Goal: Task Accomplishment & Management: Complete application form

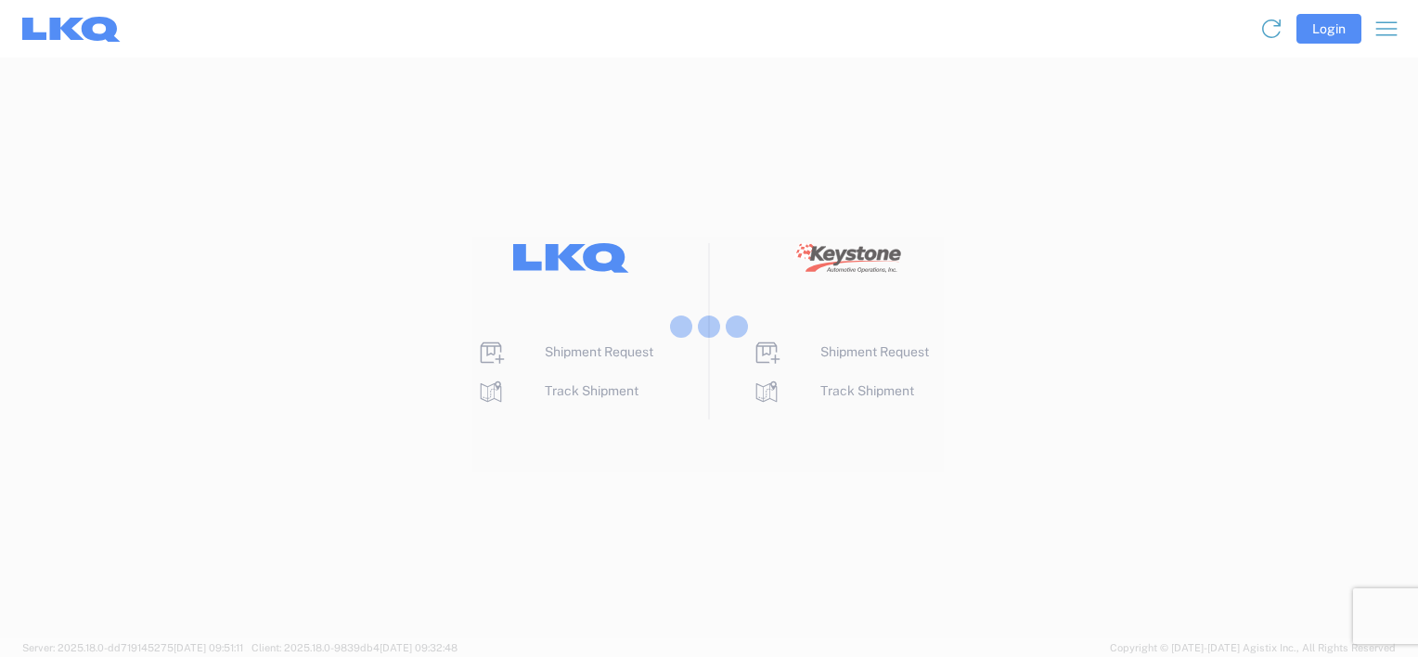
click at [583, 357] on div at bounding box center [709, 328] width 1418 height 657
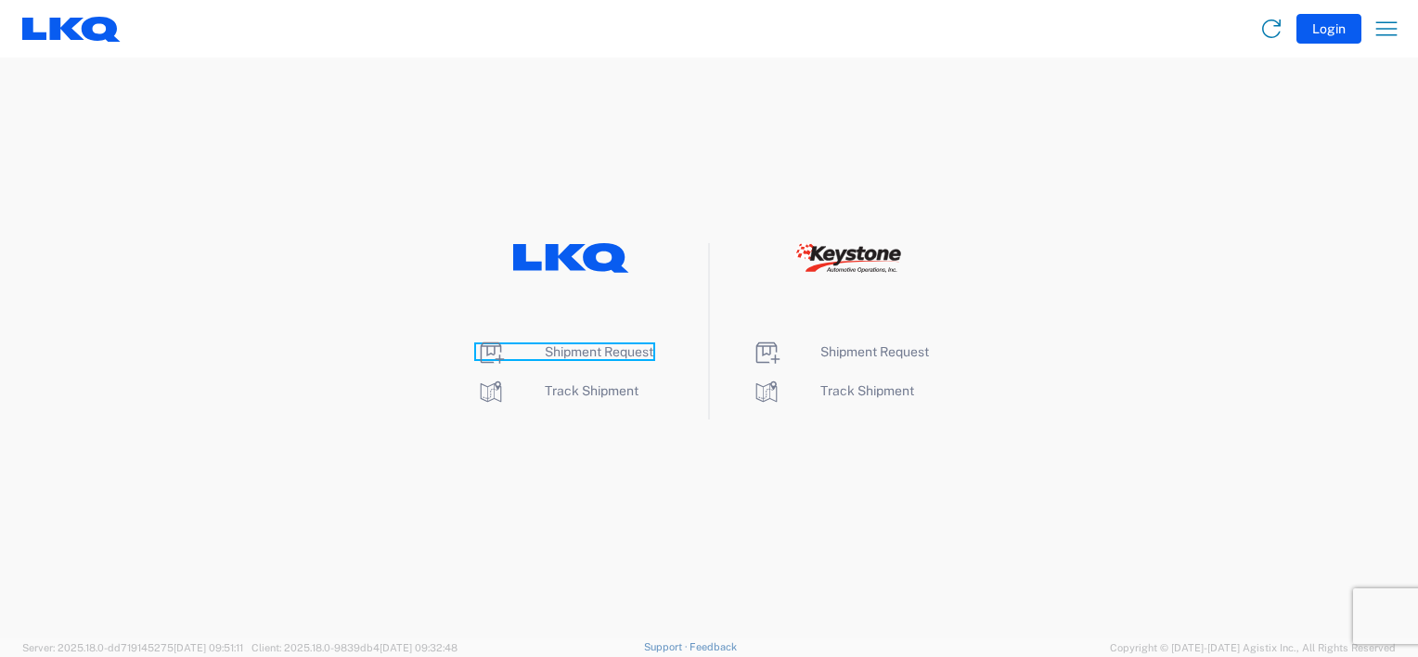
click at [582, 354] on span "Shipment Request" at bounding box center [599, 351] width 109 height 15
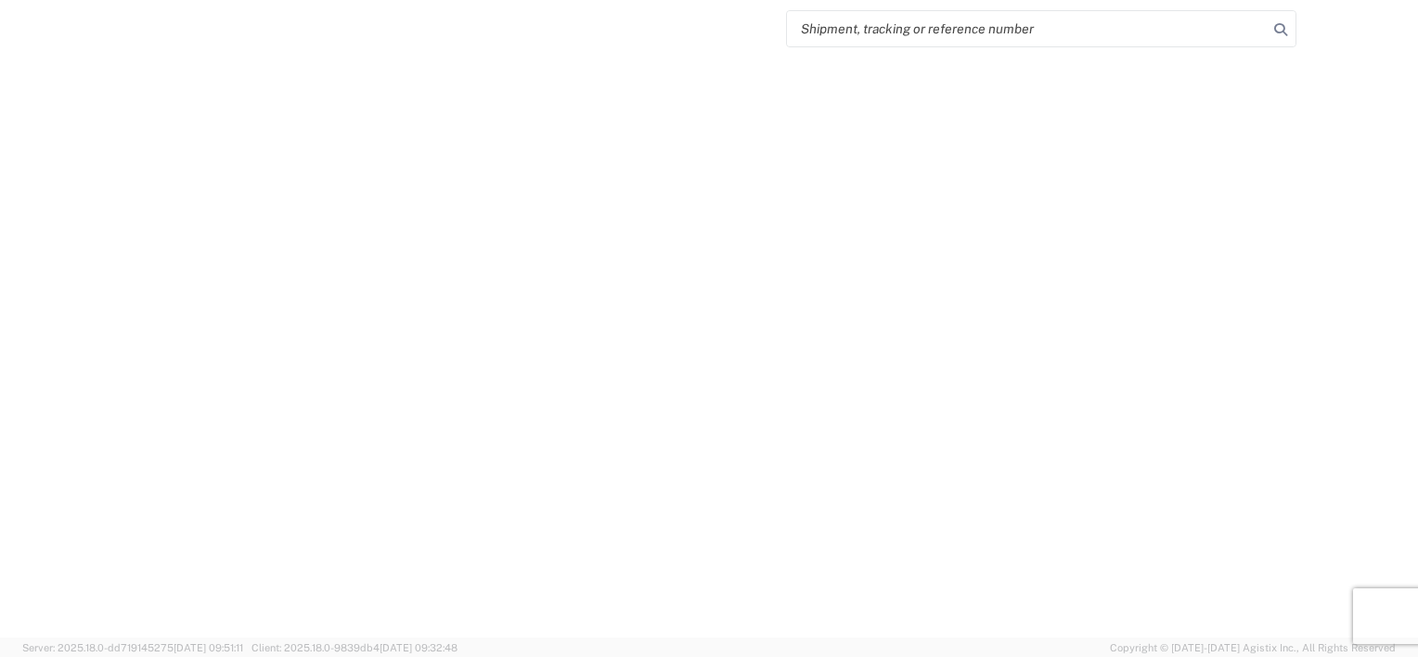
select select "FULL"
select select "LBS"
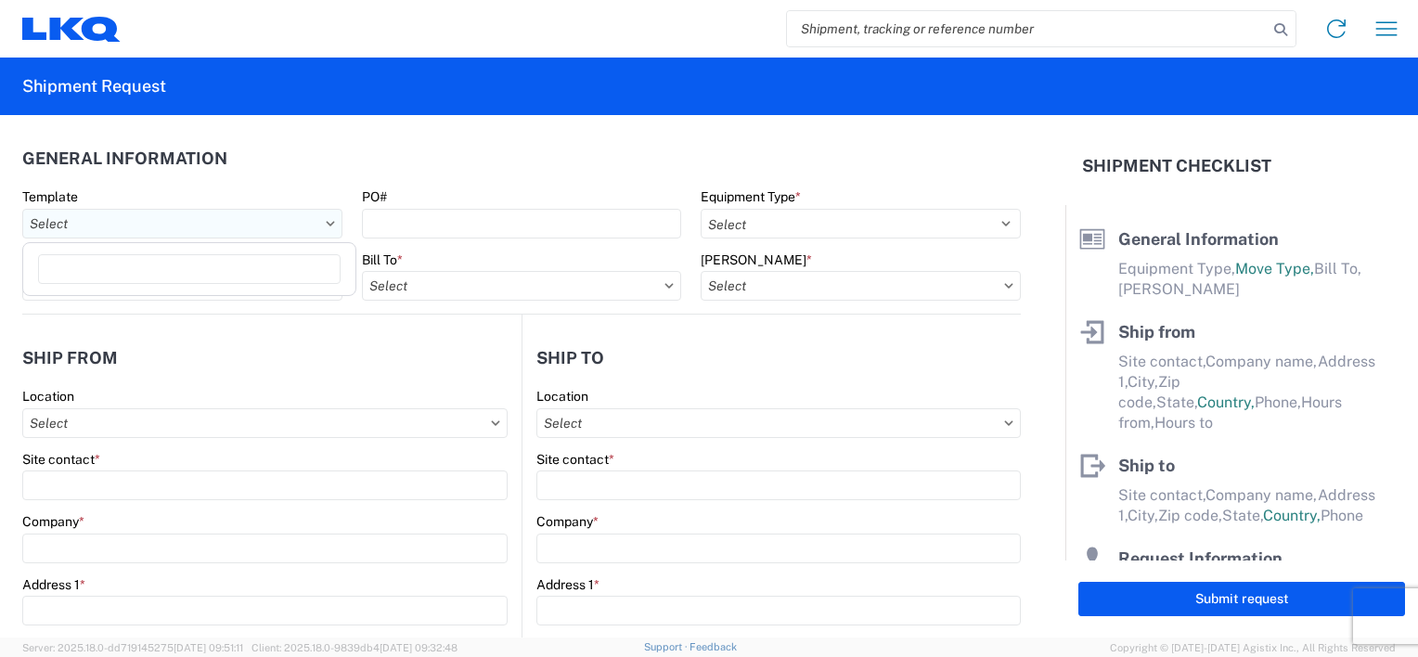
click at [76, 228] on input "Template" at bounding box center [182, 224] width 320 height 30
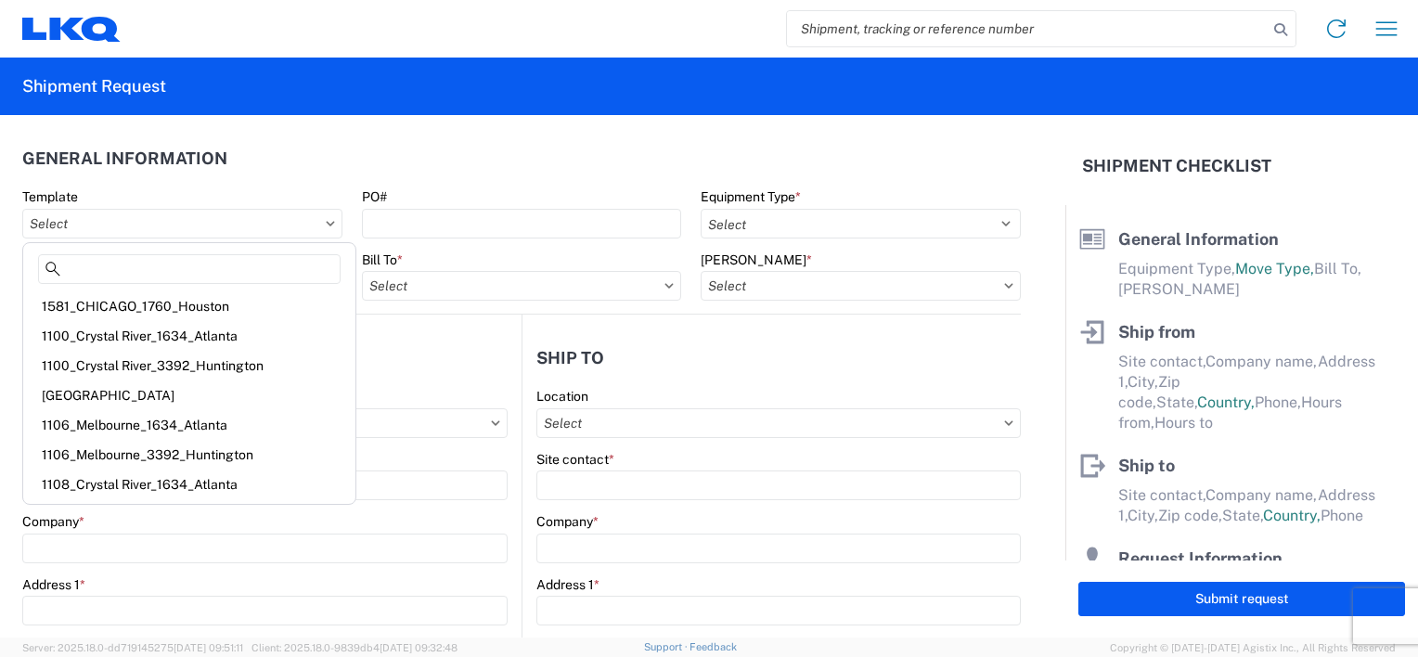
click at [476, 156] on header "General Information" at bounding box center [521, 158] width 998 height 42
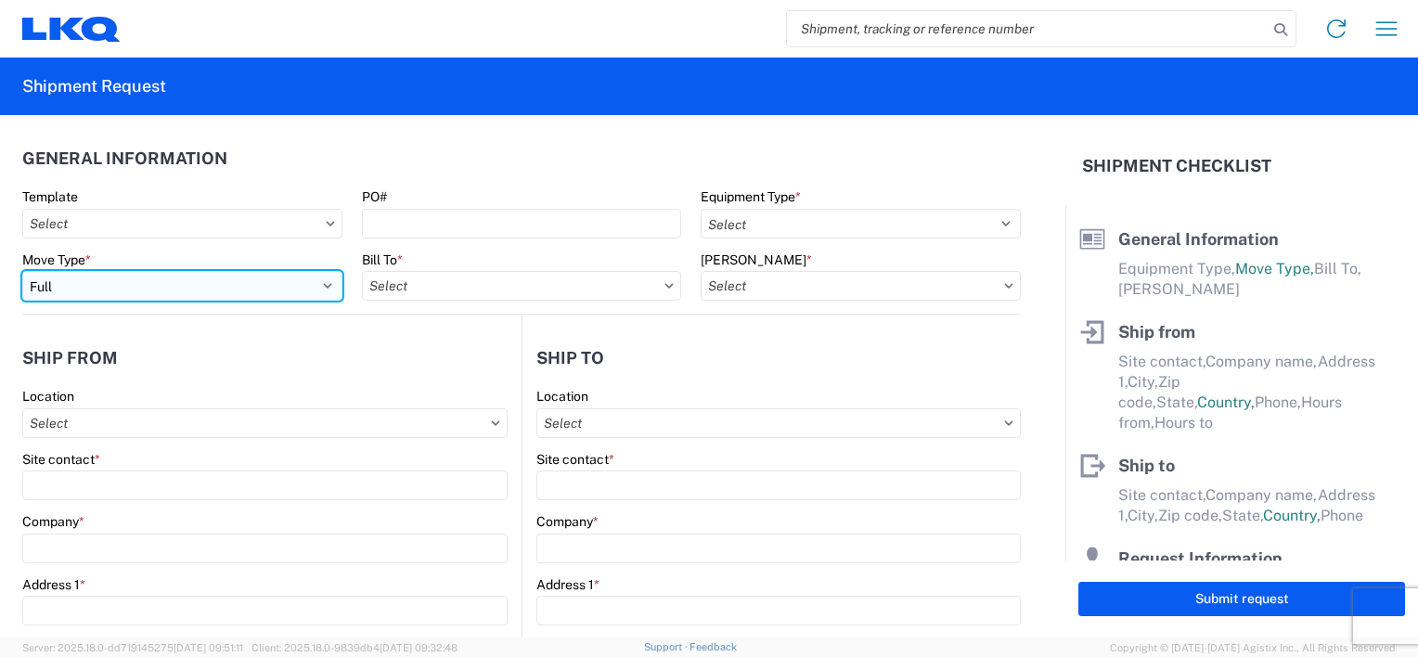
click at [152, 288] on select "Select Full Partial TL" at bounding box center [182, 286] width 320 height 30
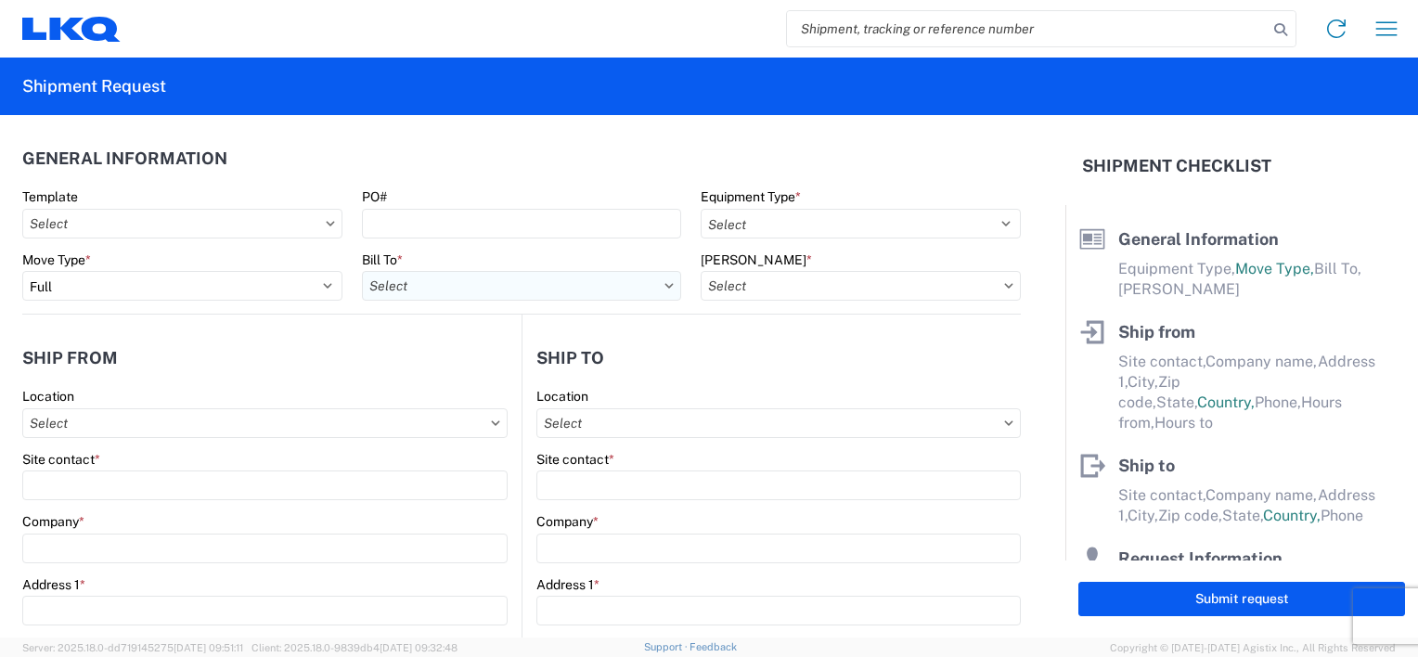
click at [484, 295] on input "Bill To *" at bounding box center [522, 286] width 320 height 30
type input "1217"
click at [484, 362] on div "1217 - LKQ Pick Your Part - [GEOGRAPHIC_DATA]" at bounding box center [524, 368] width 325 height 30
type input "1217 - LKQ Pick Your Part - [GEOGRAPHIC_DATA]"
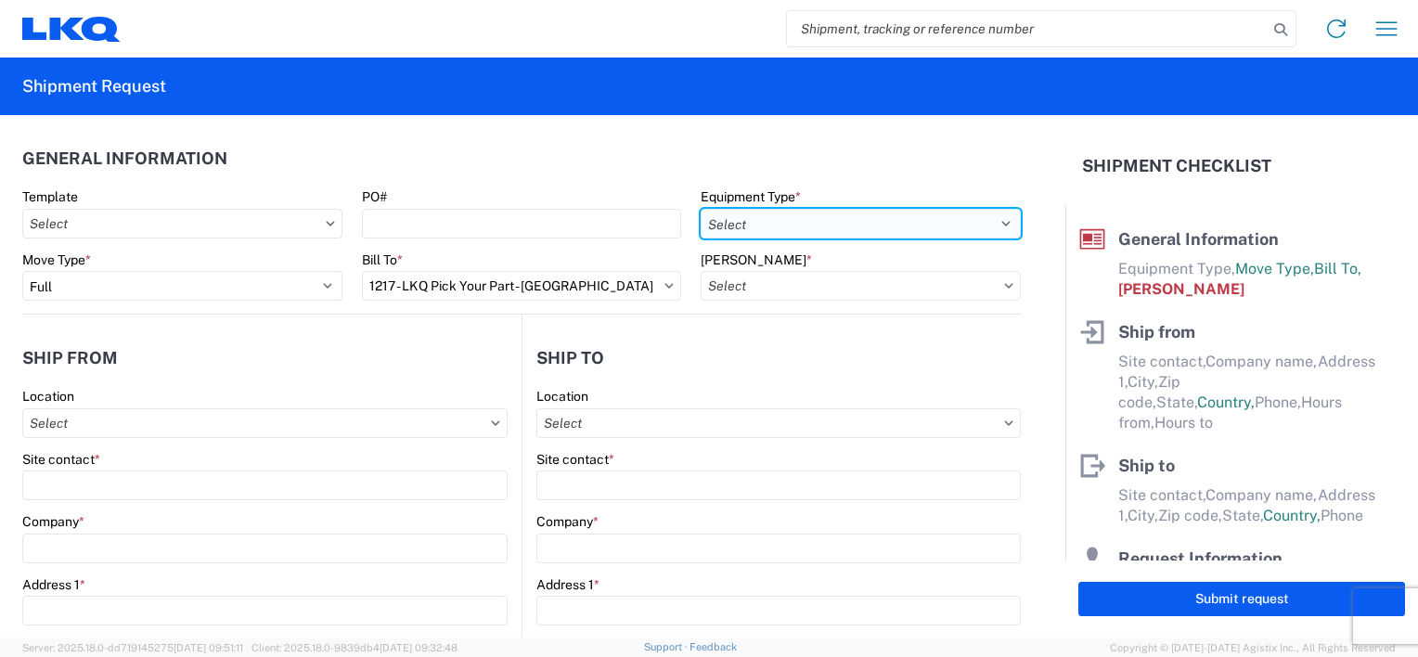
click at [763, 224] on select "Select 53’ Dry Van Flatbed Dropdeck (van) Lowboy (flatbed) Rail" at bounding box center [860, 224] width 320 height 30
select select "STDV"
click at [700, 209] on select "Select 53’ Dry Van Flatbed Dropdeck (van) Lowboy (flatbed) Rail" at bounding box center [860, 224] width 320 height 30
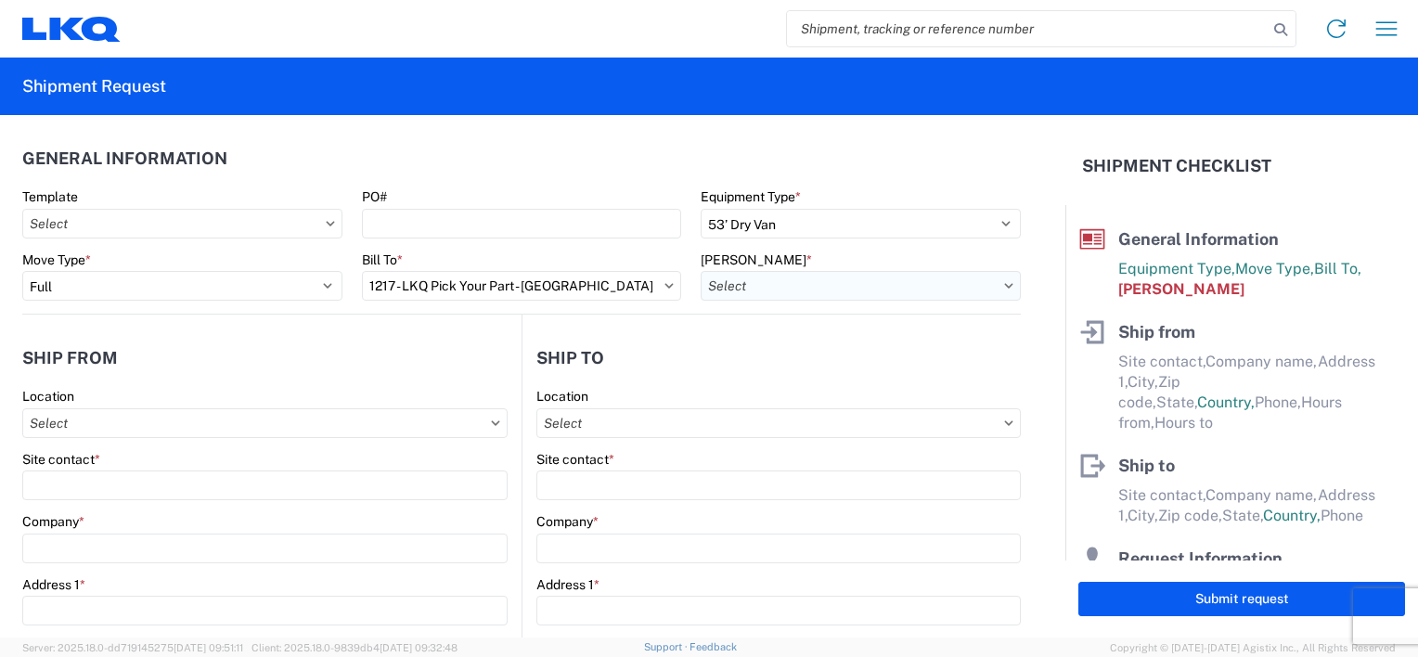
click at [742, 291] on input "[PERSON_NAME] *" at bounding box center [860, 286] width 320 height 30
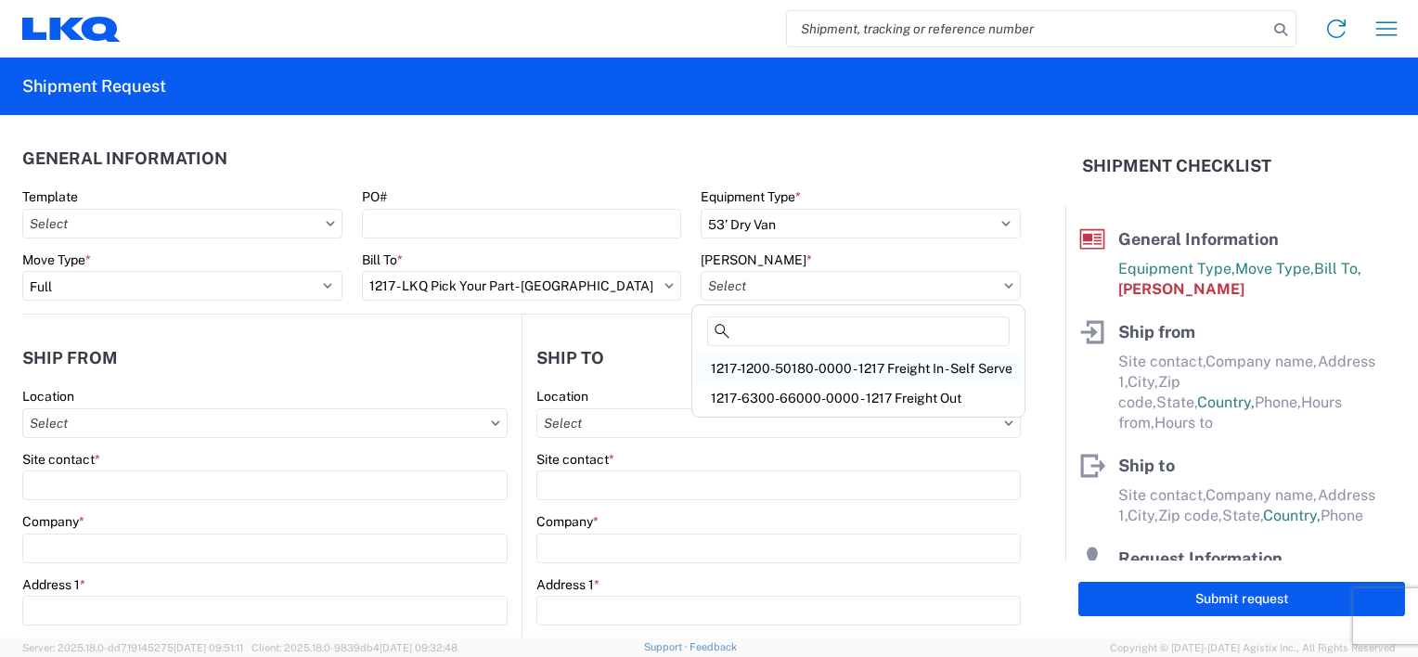
click at [811, 373] on div "1217-1200-50180-0000 - 1217 Freight In - Self Serve" at bounding box center [858, 368] width 325 height 30
type input "1217-1200-50180-0000 - 1217 Freight In - Self Serve"
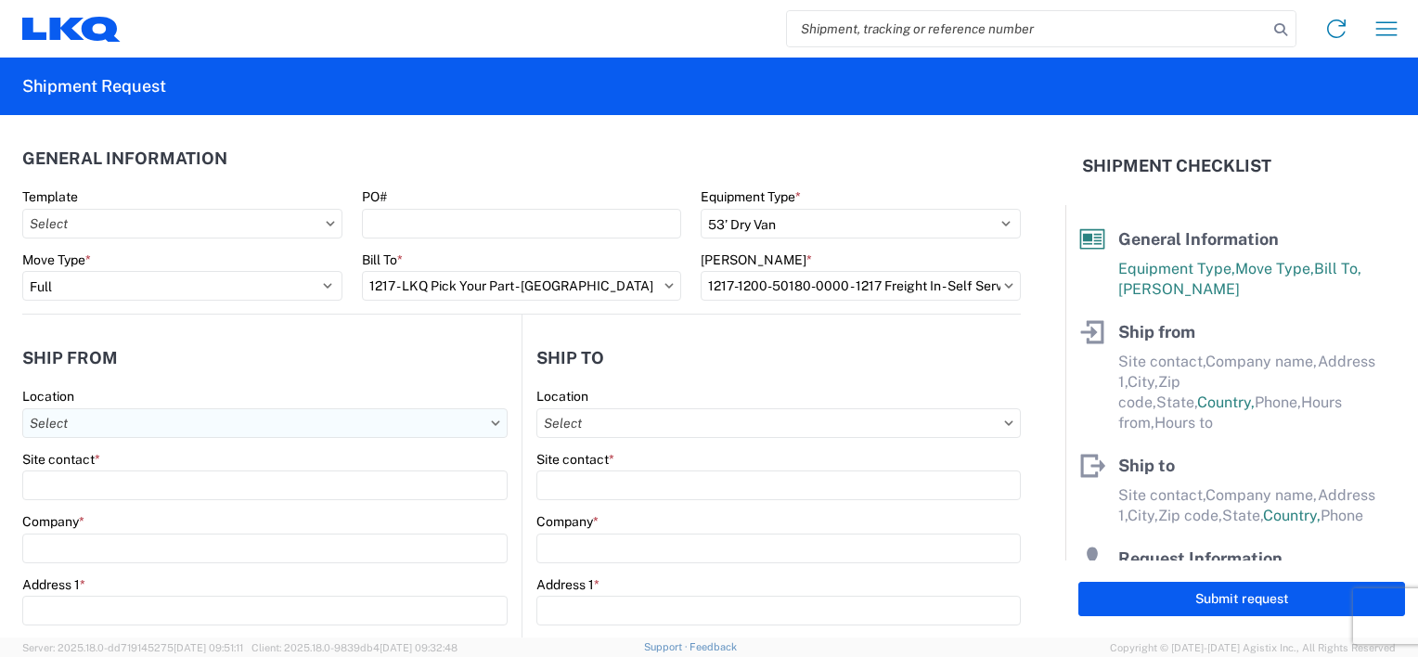
click at [299, 424] on input "Location" at bounding box center [264, 423] width 485 height 30
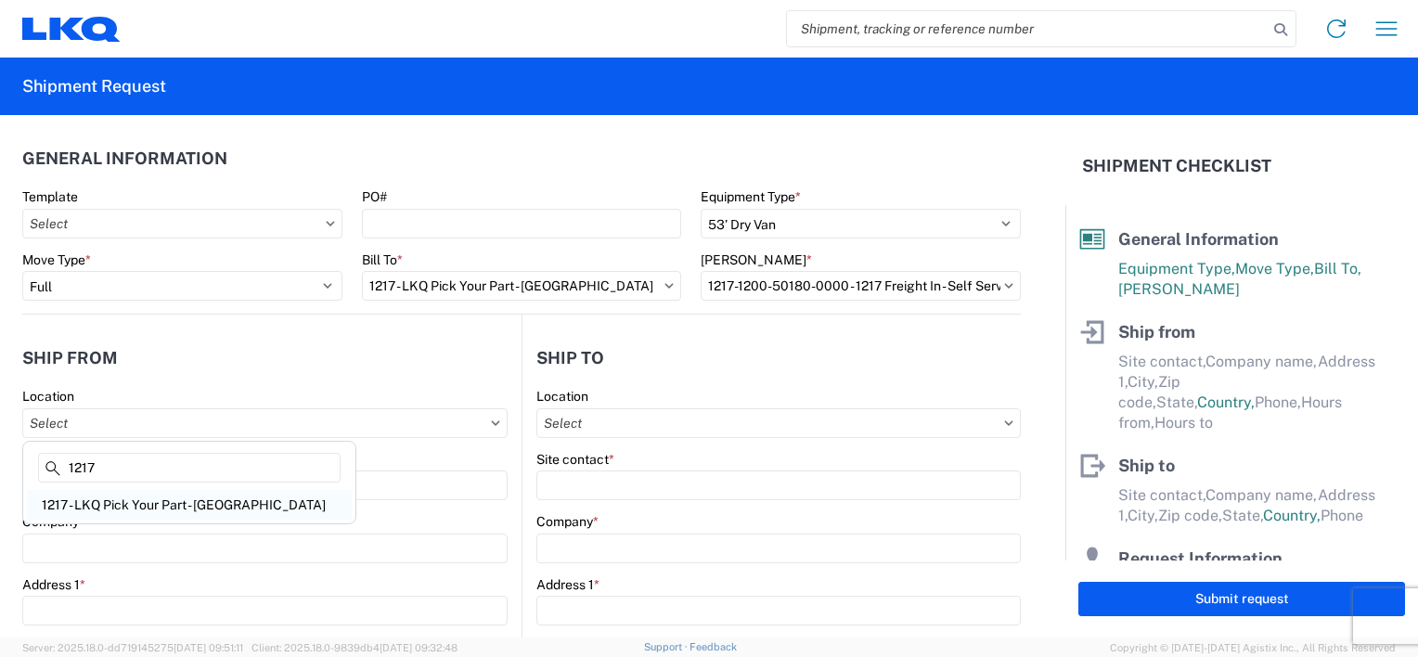
type input "1217"
click at [219, 511] on div "1217 - LKQ Pick Your Part - [GEOGRAPHIC_DATA]" at bounding box center [189, 505] width 325 height 30
type input "1217 - LKQ Pick Your Part - [GEOGRAPHIC_DATA]"
type input "LKQ Corporation"
type input "[STREET_ADDRESS][PERSON_NAME]"
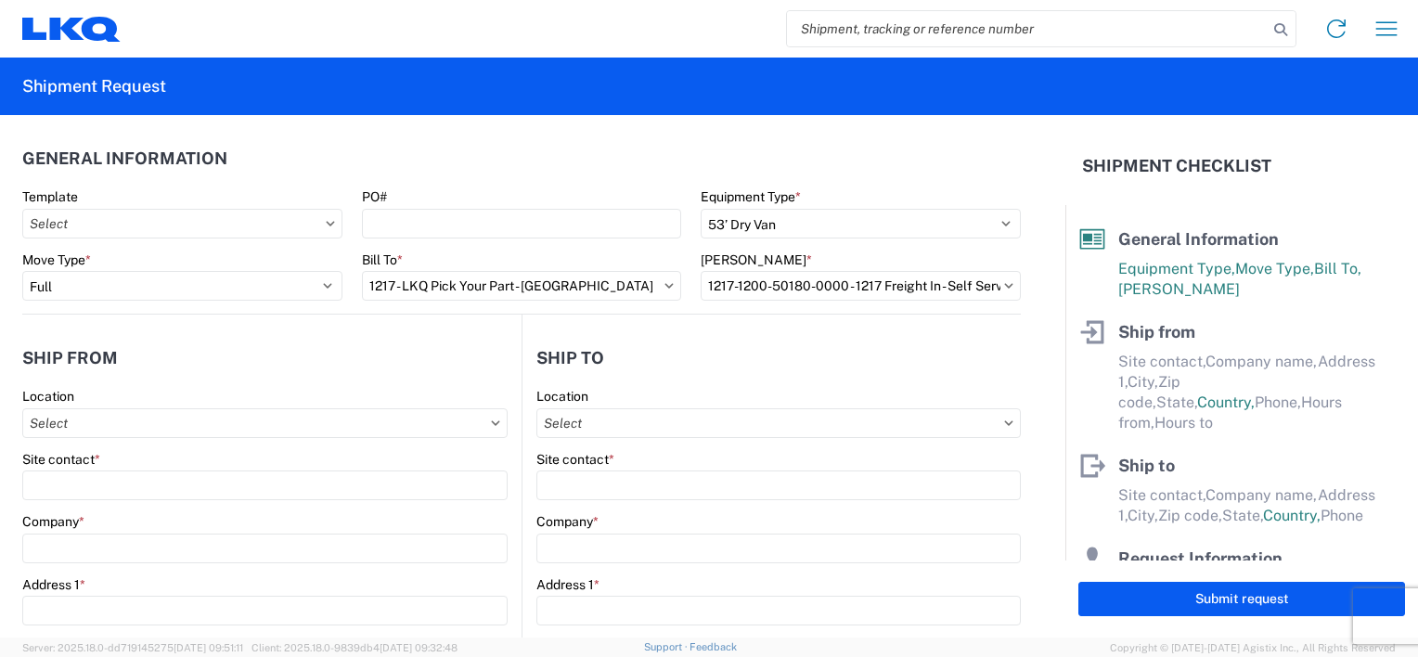
type input "Chattanooga"
type input "37410"
select select "TN"
select select "US"
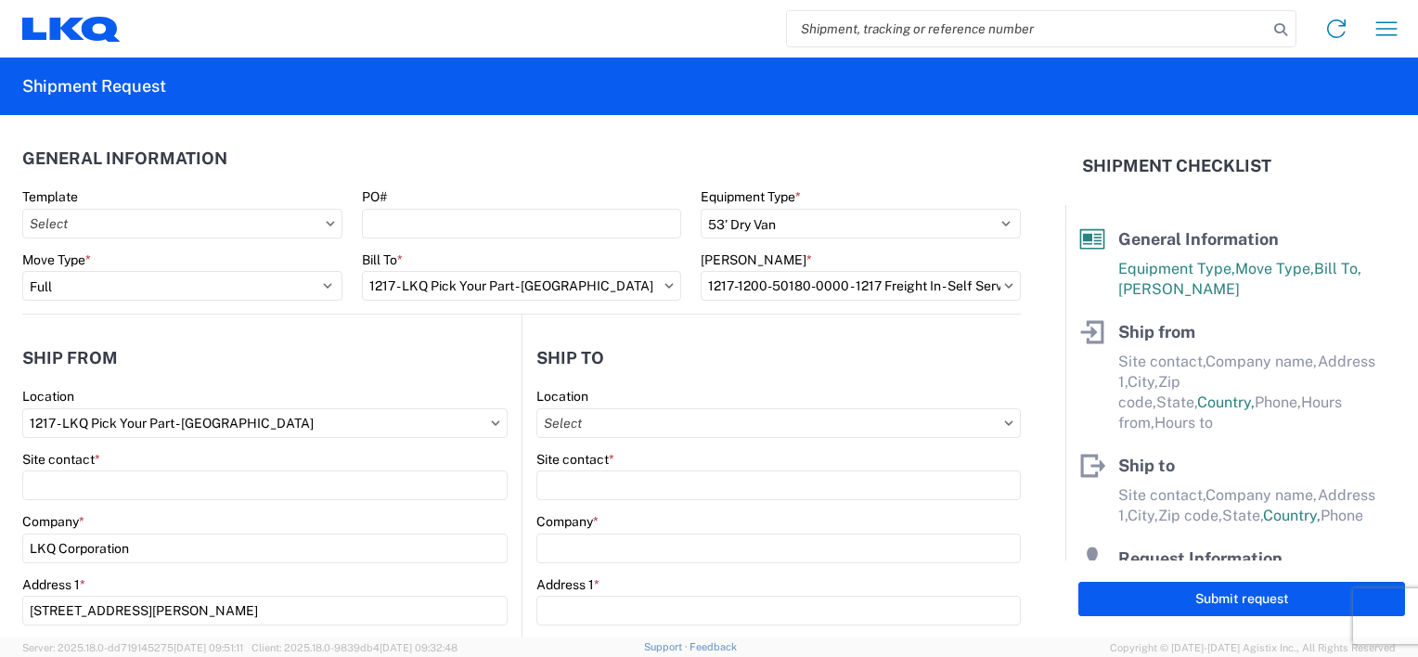
type input "07:00:00"
type input "17:00:00"
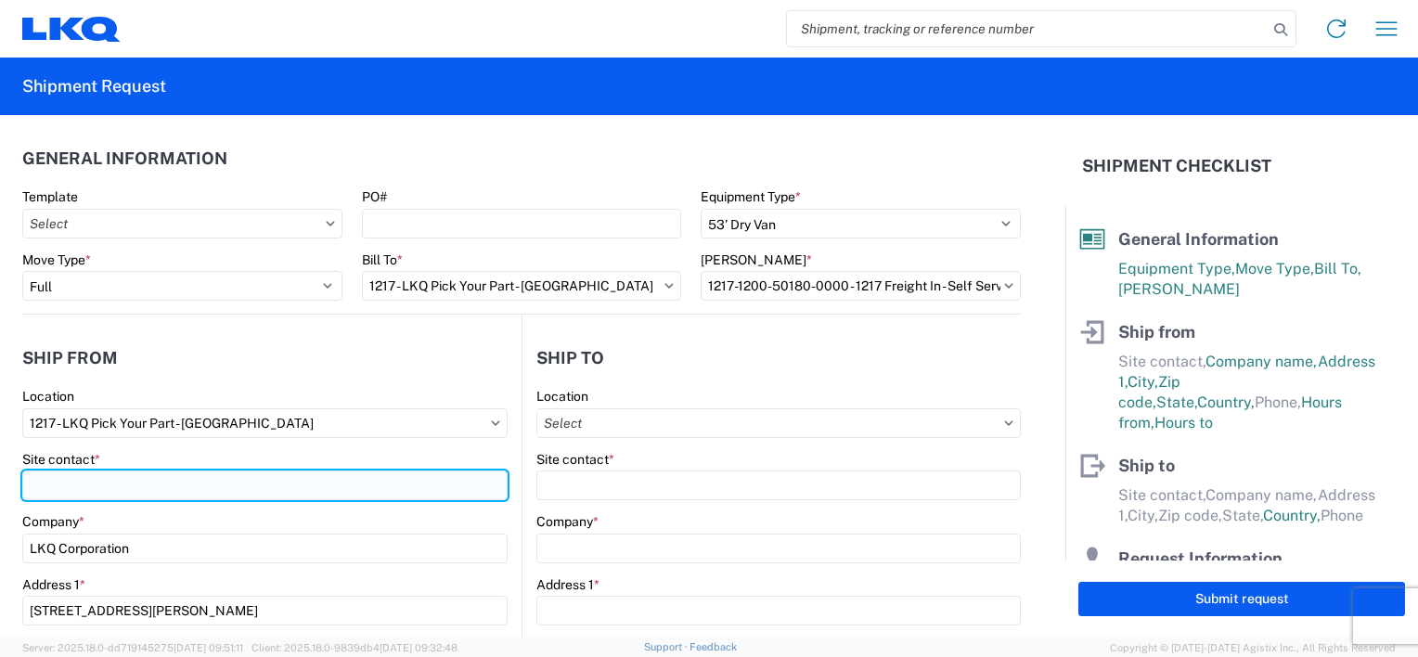
click at [177, 490] on input "Site contact *" at bounding box center [264, 485] width 485 height 30
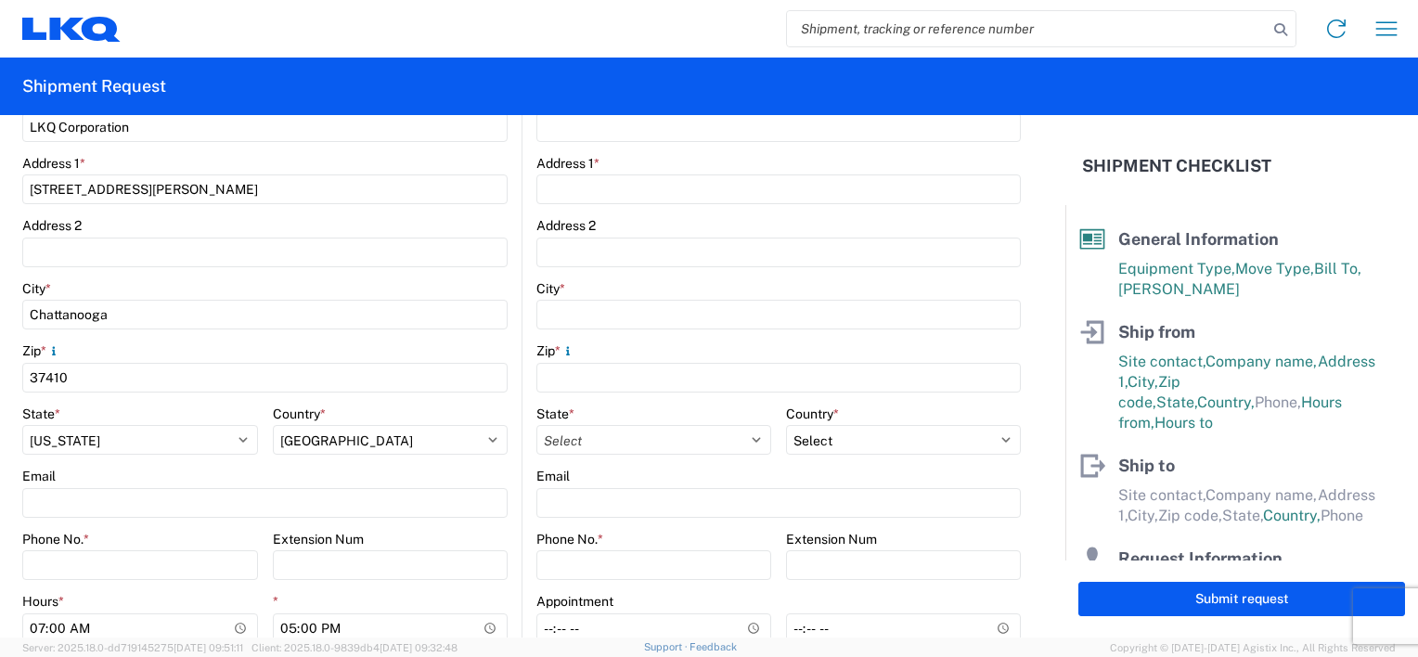
scroll to position [464, 0]
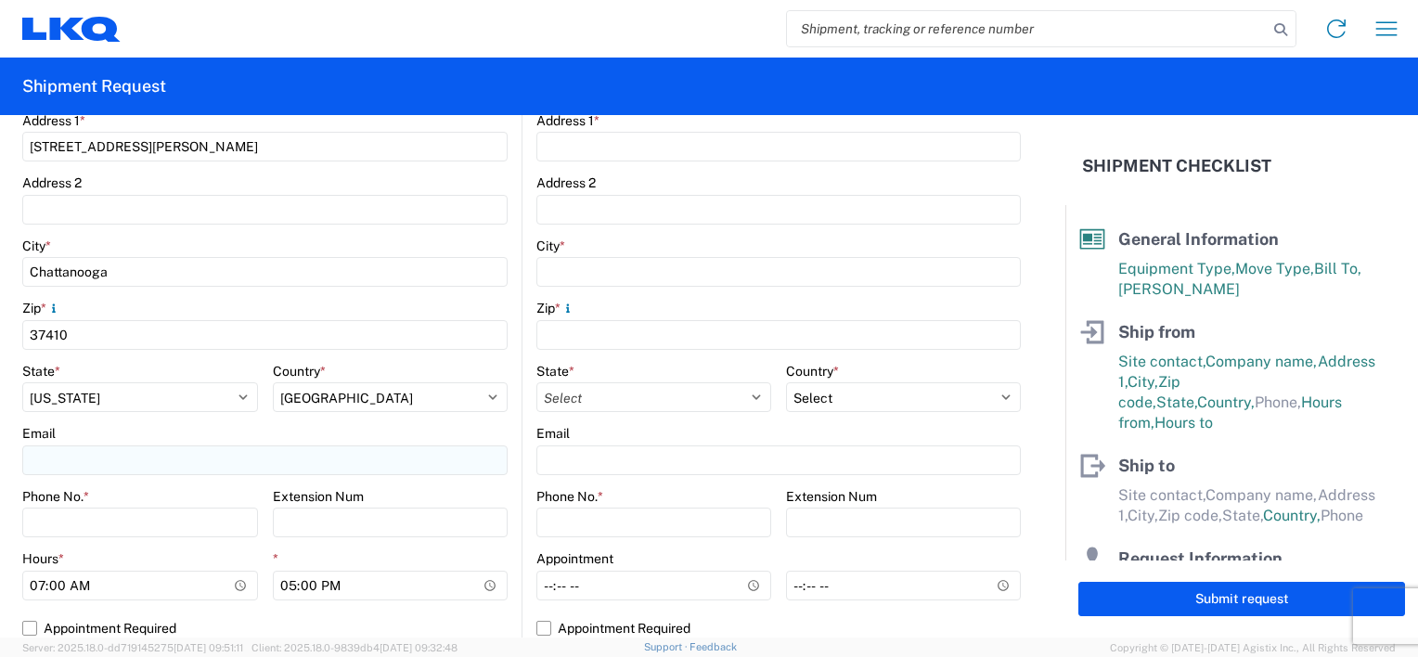
type input "[PERSON_NAME]"
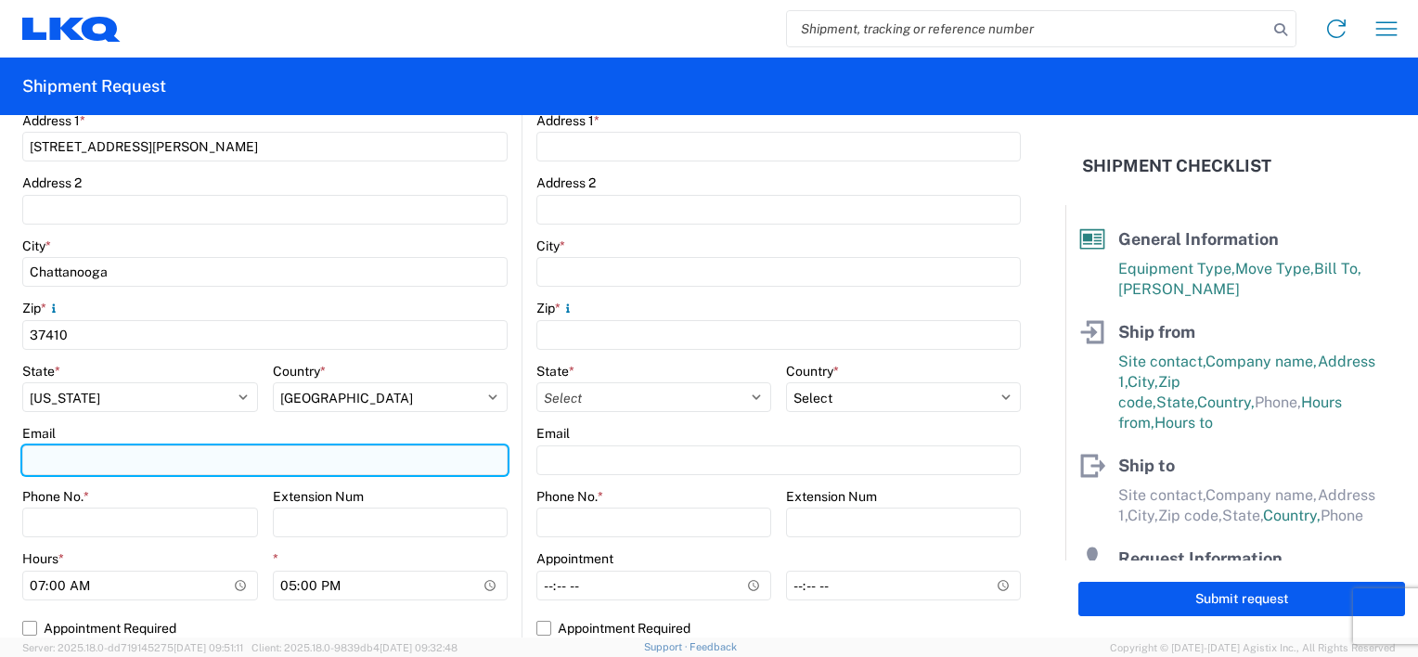
click at [109, 448] on input "Email" at bounding box center [264, 460] width 485 height 30
type input "[EMAIL_ADDRESS][DOMAIN_NAME]"
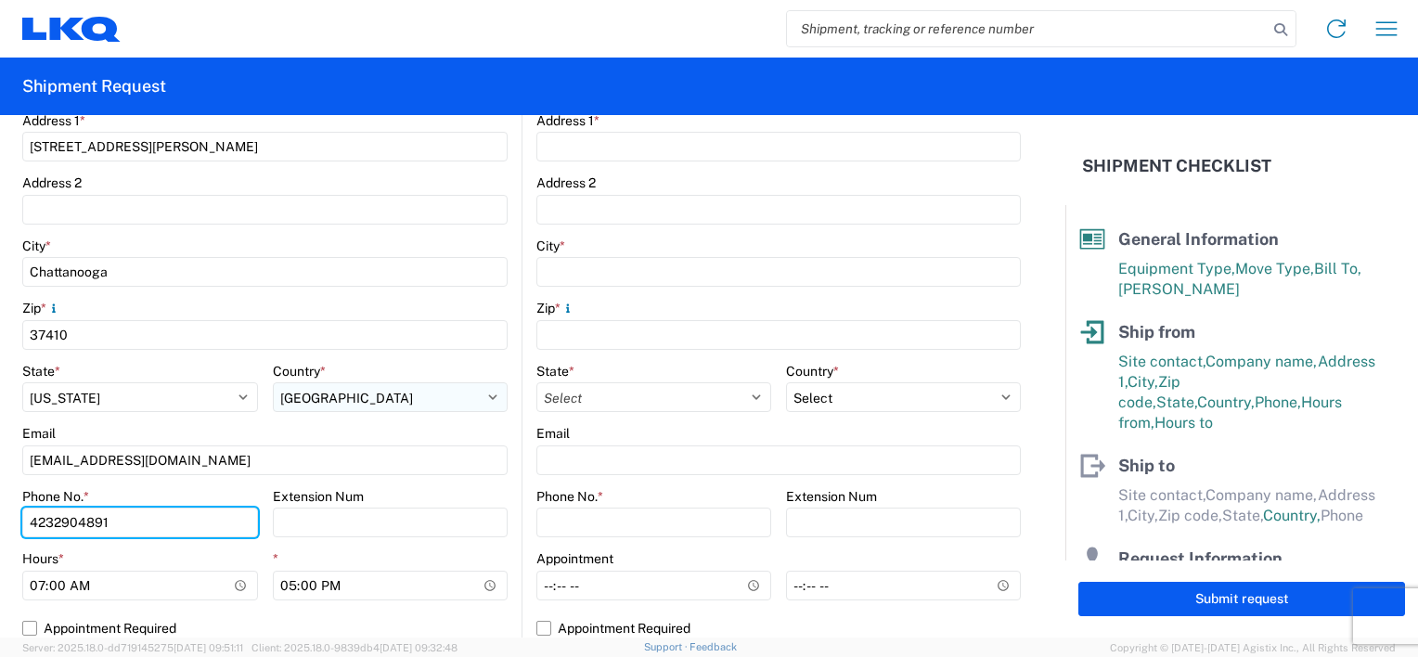
scroll to position [557, 0]
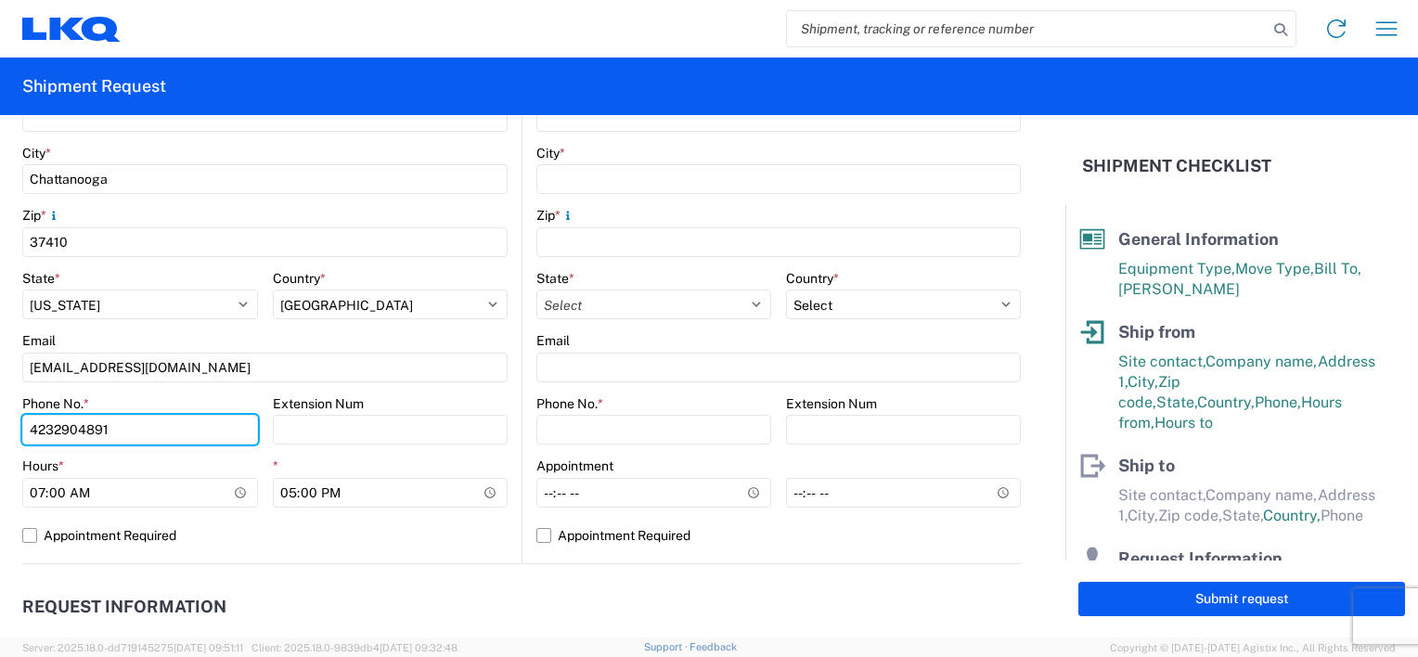
type input "4232904891"
click at [390, 587] on header "Request Information" at bounding box center [521, 607] width 998 height 42
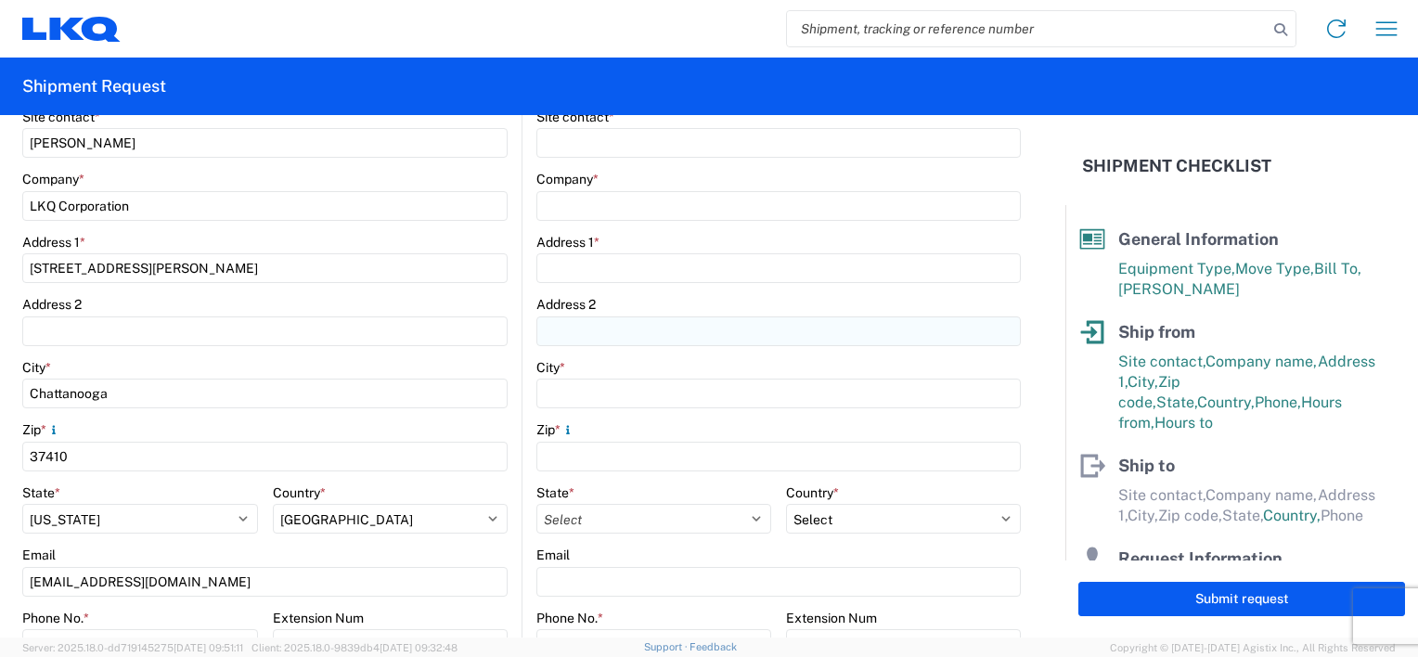
scroll to position [0, 0]
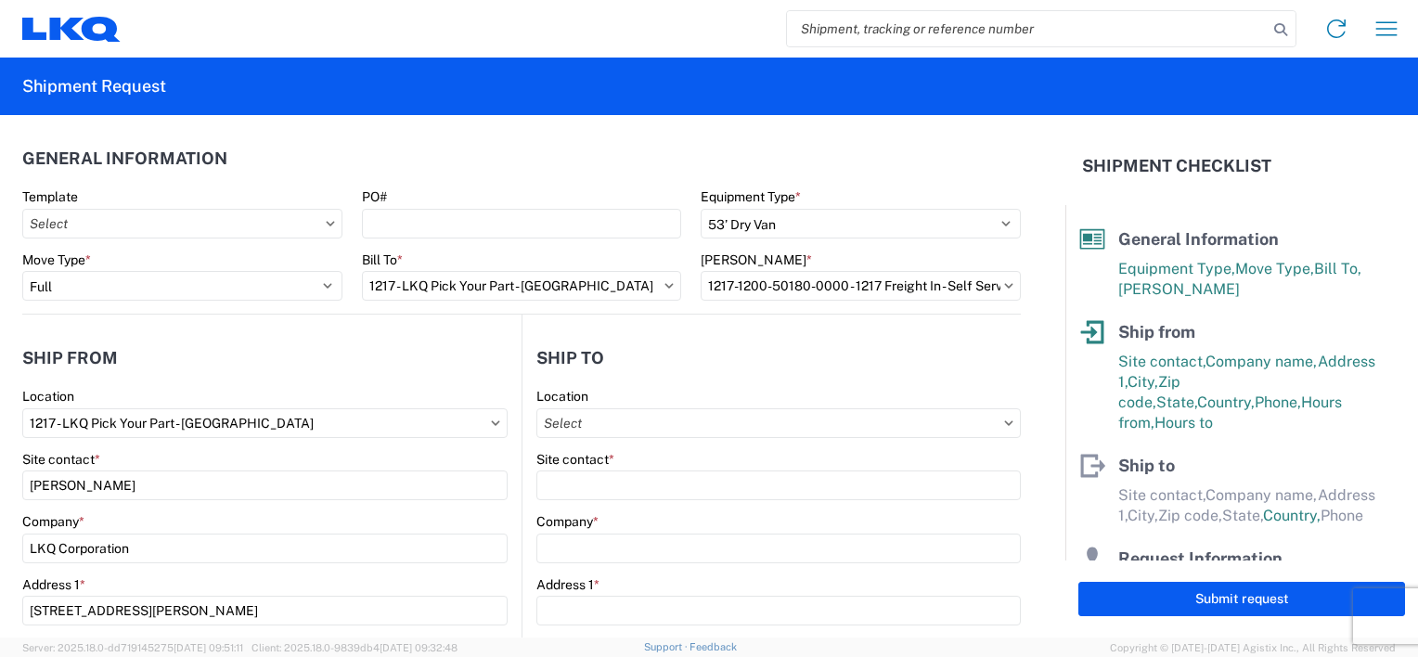
click at [643, 467] on div "Site contact *" at bounding box center [778, 459] width 484 height 17
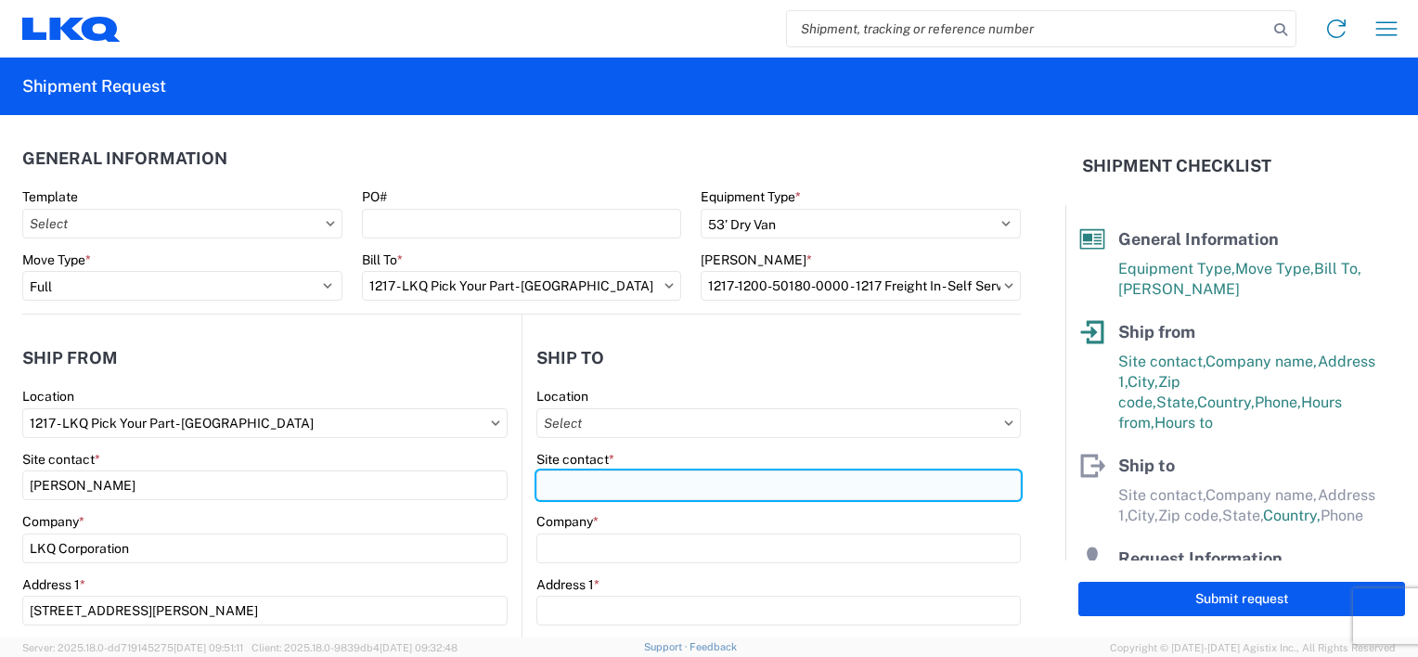
click at [643, 487] on input "Site contact *" at bounding box center [778, 485] width 484 height 30
type input "e"
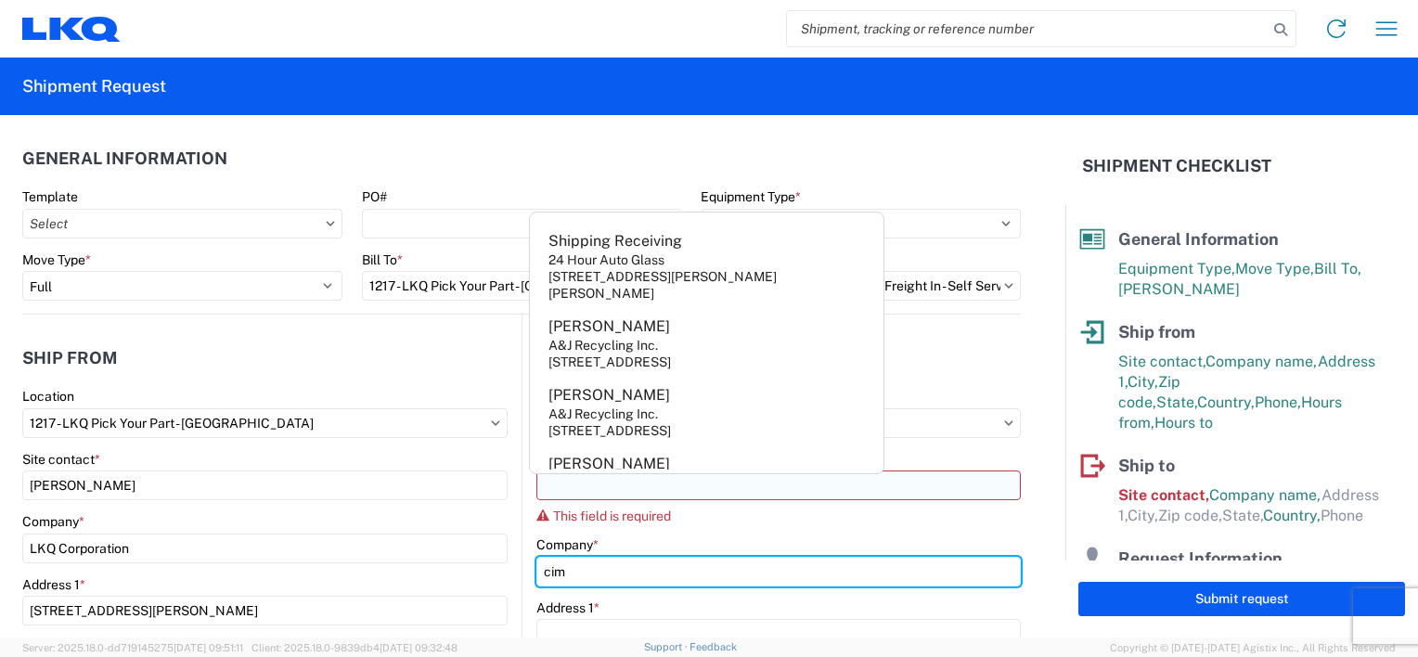
type input "Cimco Recyling Resources"
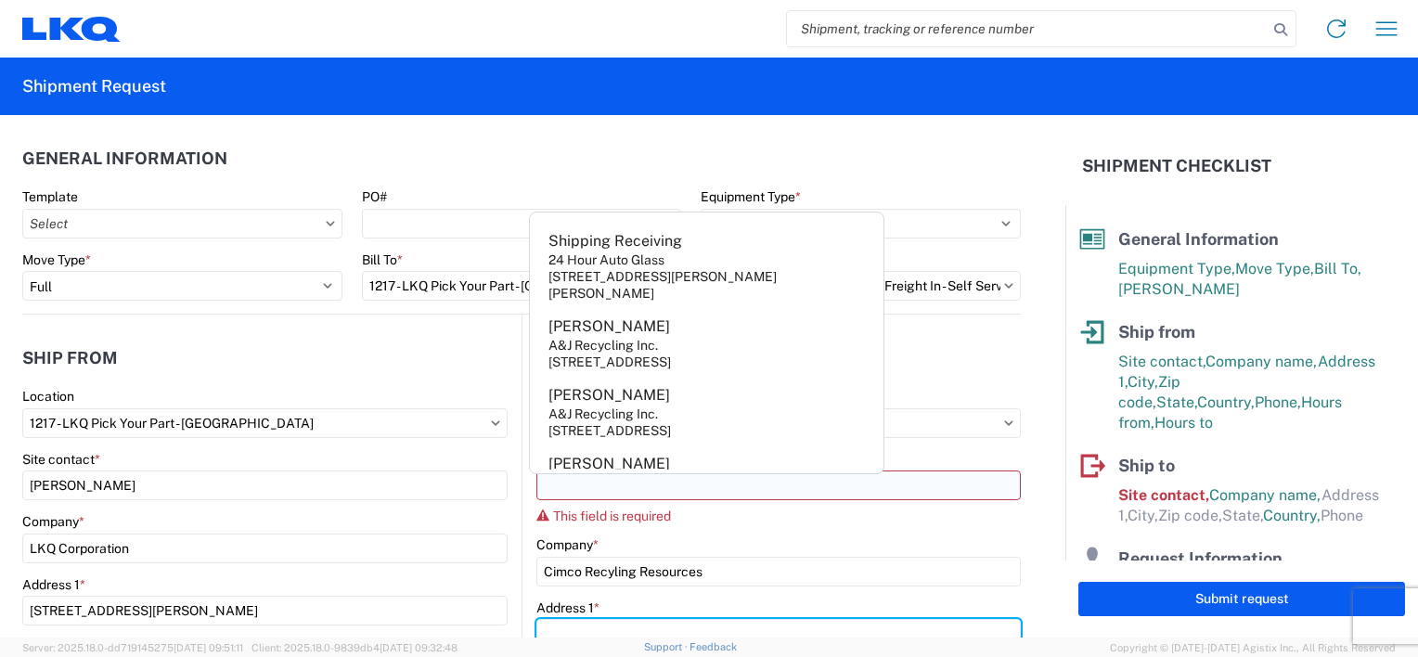
type input "[STREET_ADDRESS][PERSON_NAME]"
type input "[GEOGRAPHIC_DATA]"
type input "61071"
select select "[GEOGRAPHIC_DATA]"
type input "[EMAIL_ADDRESS][DOMAIN_NAME]"
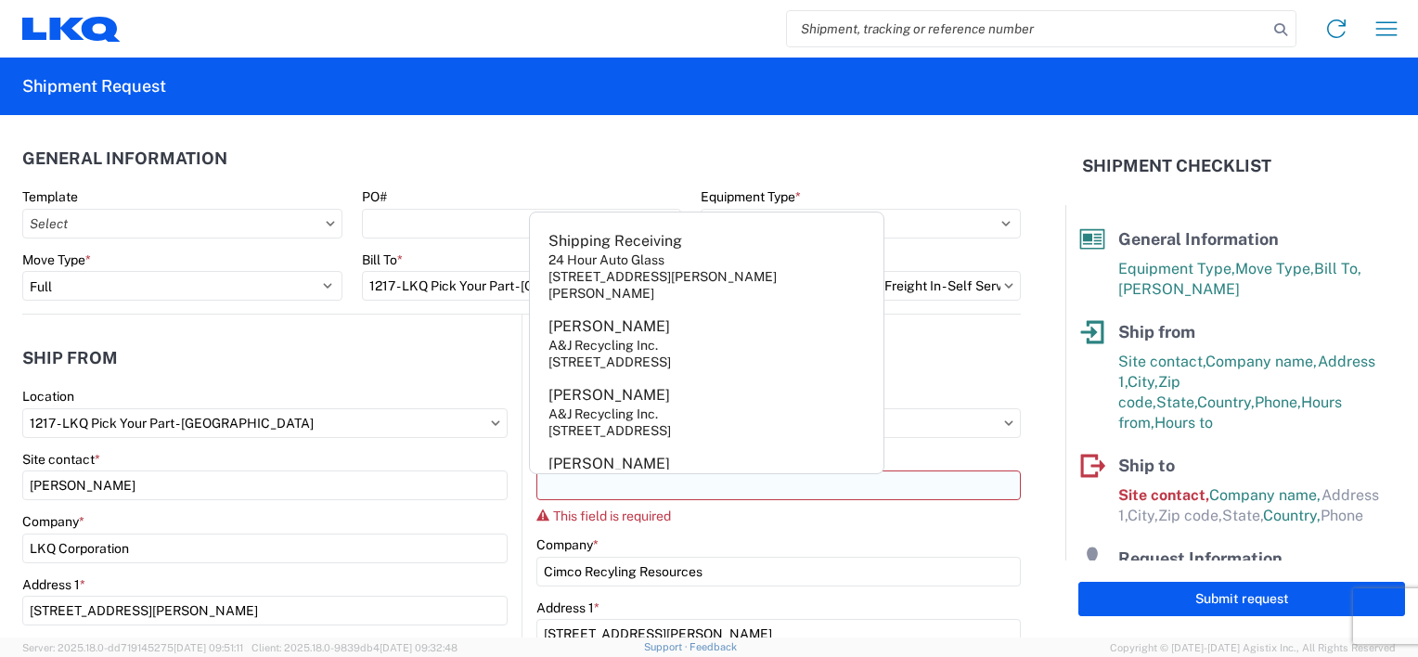
type input "[PERSON_NAME]"
click at [783, 533] on agx-form-control-wrapper-v2 "Site contact * This field is required" at bounding box center [778, 494] width 484 height 86
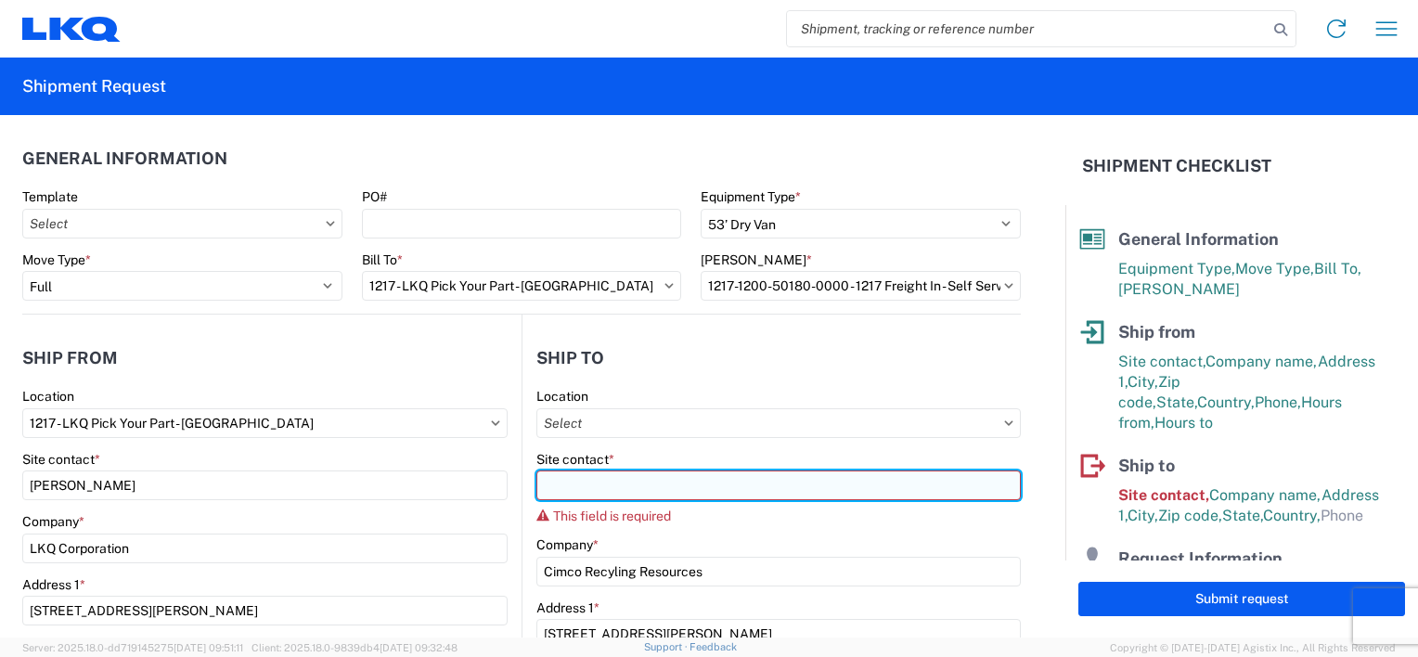
click at [627, 494] on input "Site contact *" at bounding box center [778, 485] width 484 height 30
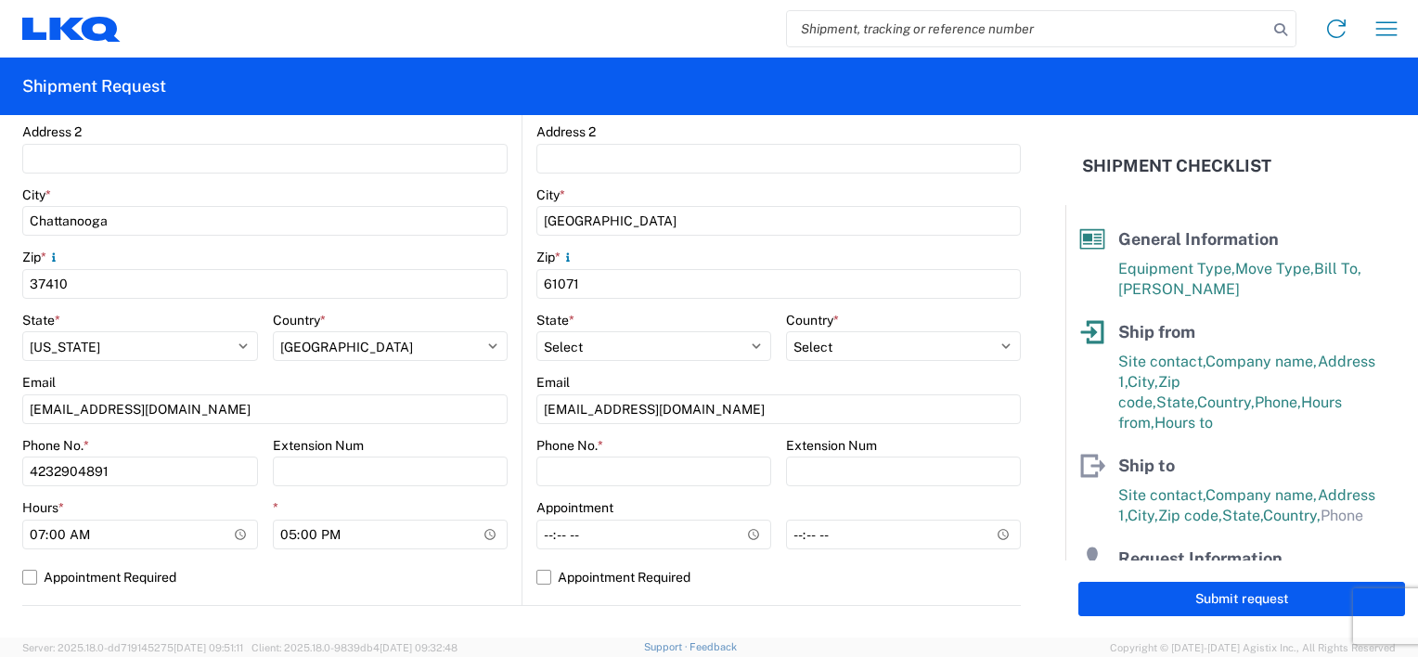
scroll to position [557, 0]
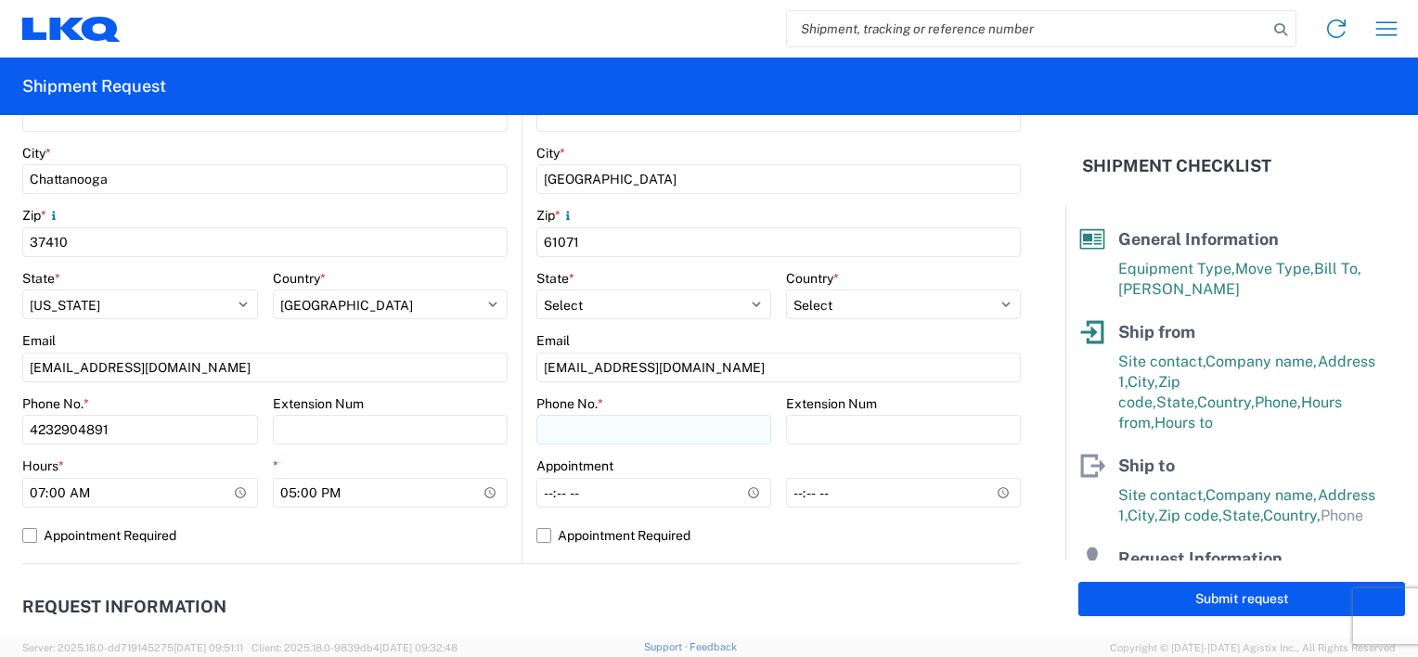
type input "[PERSON_NAME]"
click at [647, 415] on input "Phone No. *" at bounding box center [653, 430] width 235 height 30
click at [653, 434] on input "Phone No. *" at bounding box center [653, 430] width 235 height 30
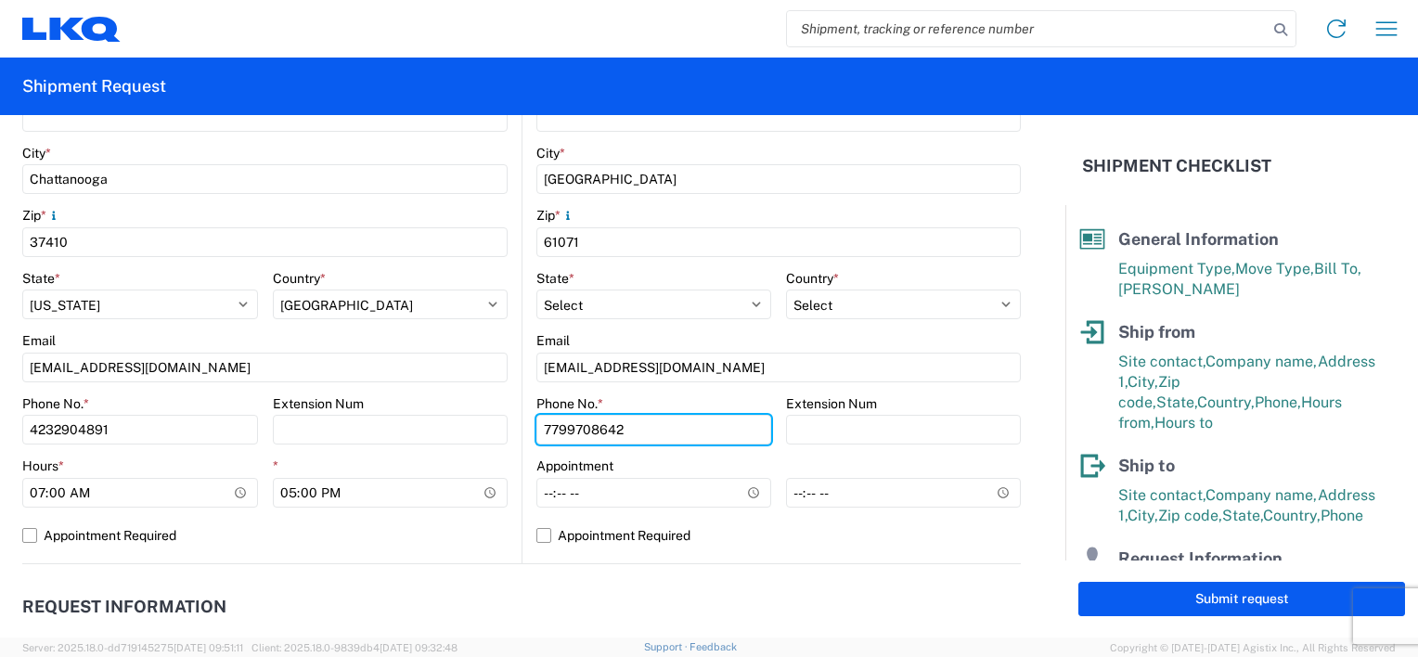
type input "7799708642"
click at [765, 581] on agx-request-info "Request Information Name * [PERSON_NAME] Email * Merchant Phone * Load Ready Da…" at bounding box center [521, 663] width 998 height 199
click at [597, 545] on label "Appointment Required" at bounding box center [778, 535] width 484 height 30
click at [0, 0] on input "Appointment Required" at bounding box center [0, 0] width 0 height 0
select select "US"
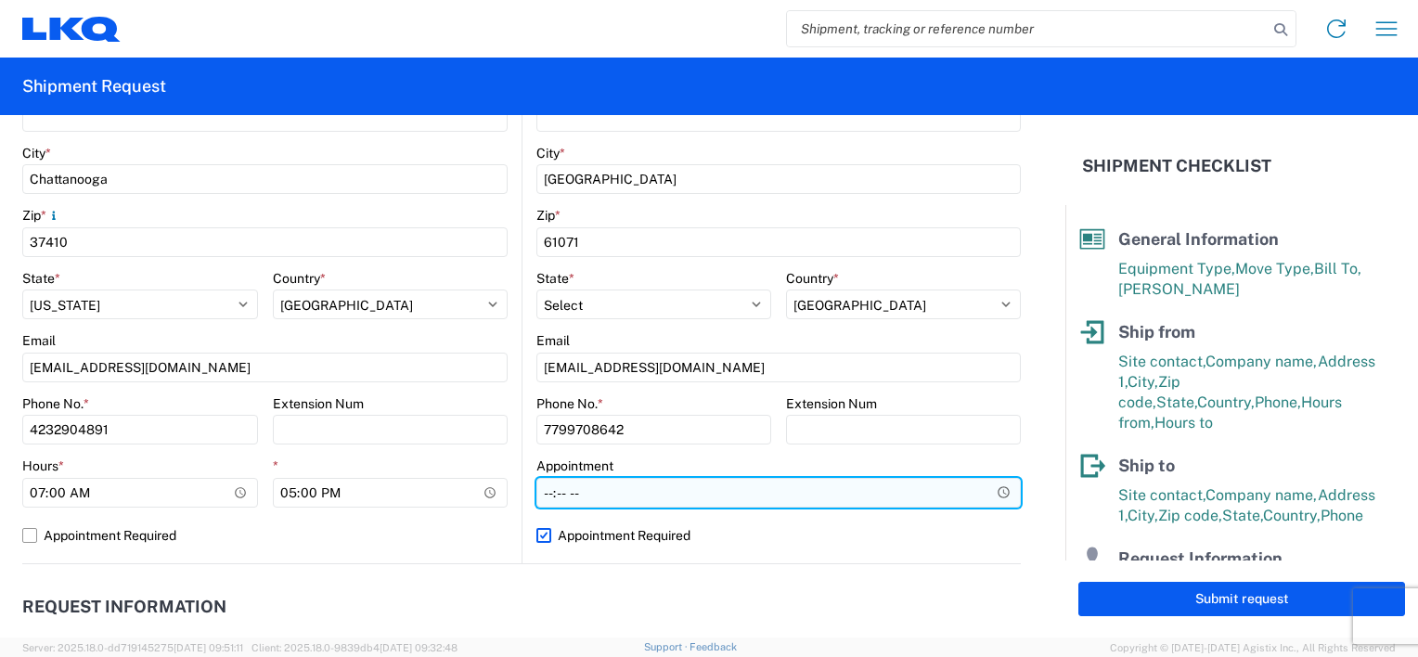
click at [546, 488] on input "Hours *" at bounding box center [778, 493] width 484 height 30
type input "08:00"
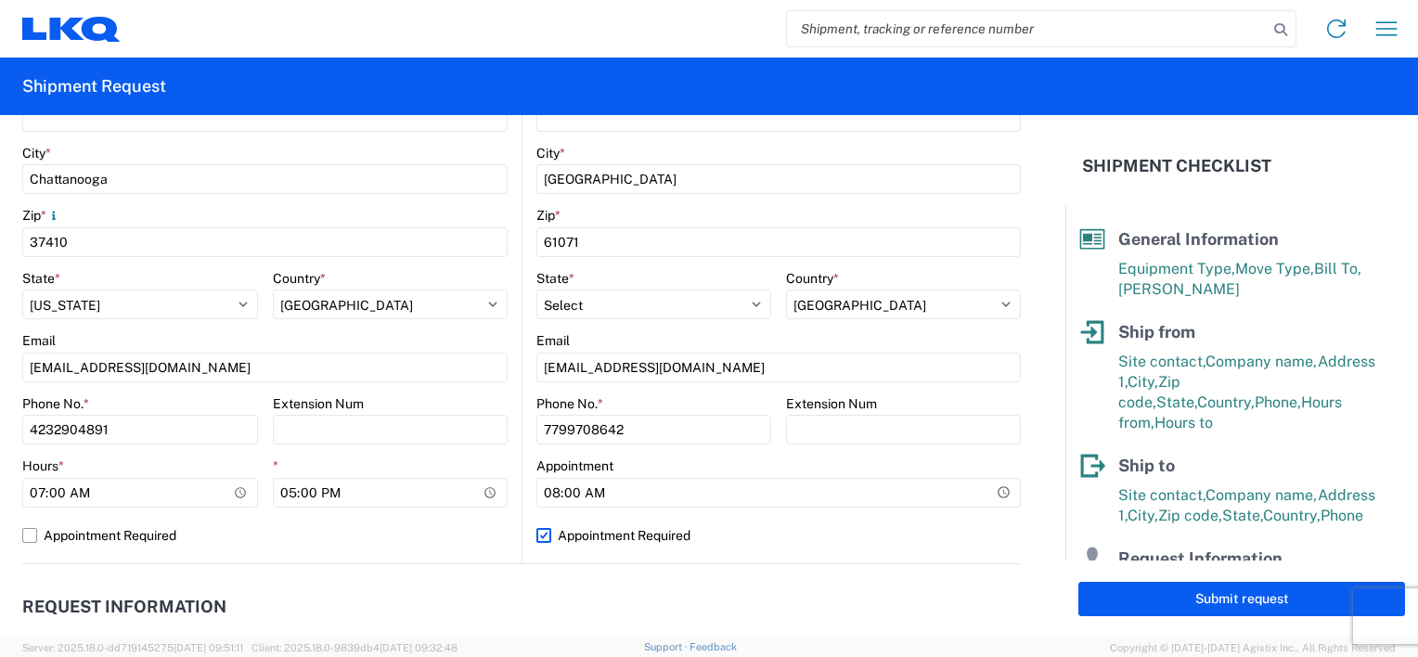
click at [450, 582] on agx-request-info "Request Information Name * [PERSON_NAME] Email * Merchant Phone * Load Ready Da…" at bounding box center [521, 663] width 998 height 199
click at [815, 601] on header "Request Information" at bounding box center [521, 607] width 998 height 42
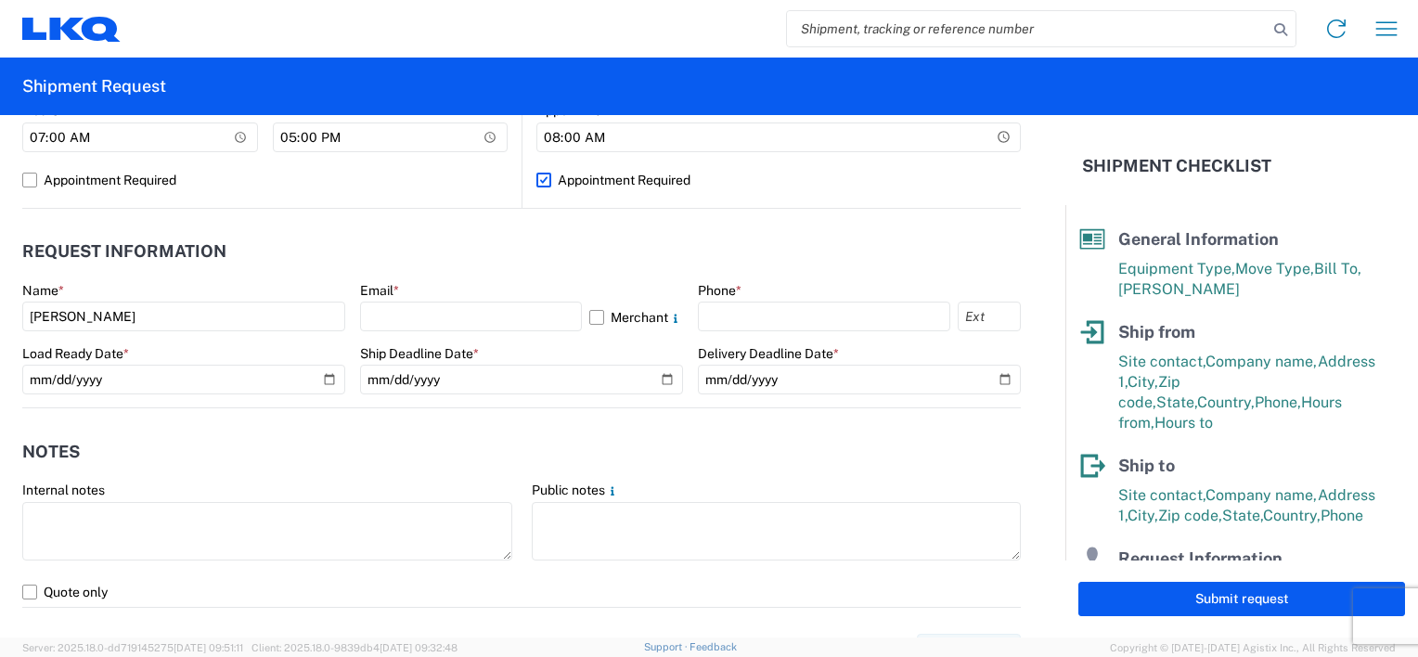
scroll to position [928, 0]
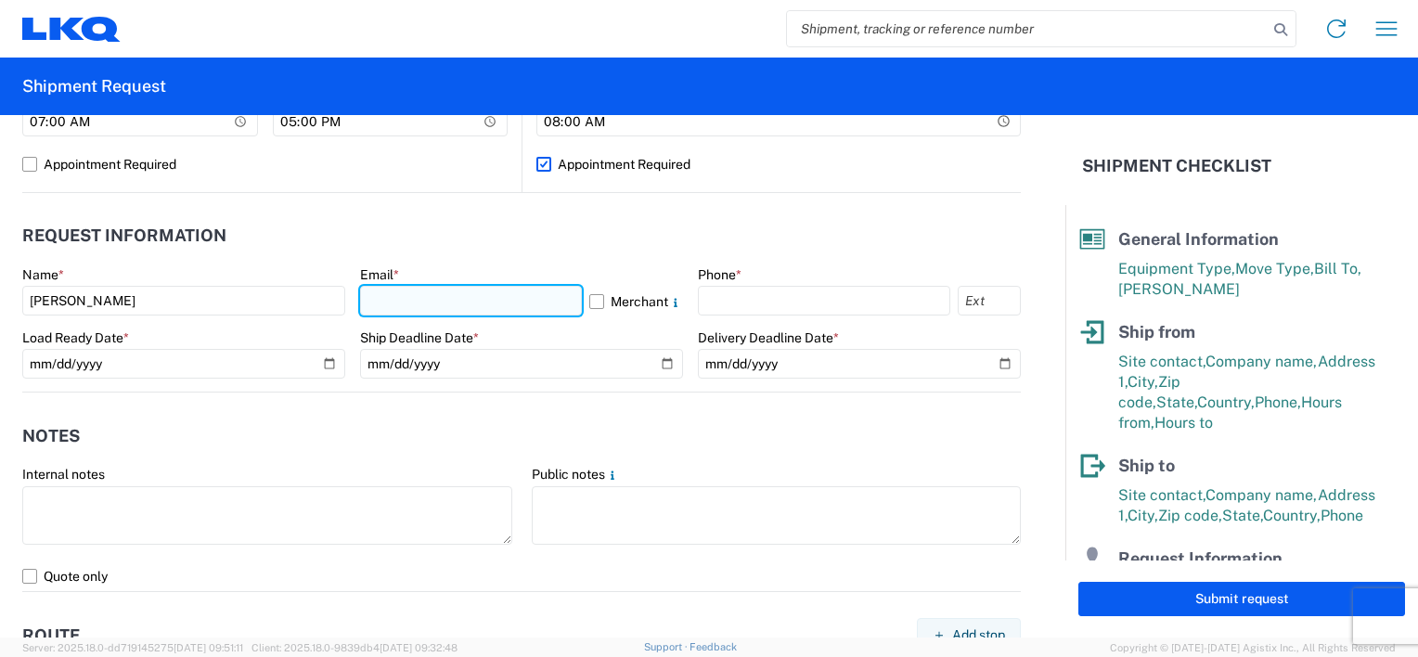
click at [461, 302] on input "text" at bounding box center [471, 301] width 222 height 30
type input "[EMAIL_ADDRESS][DOMAIN_NAME]"
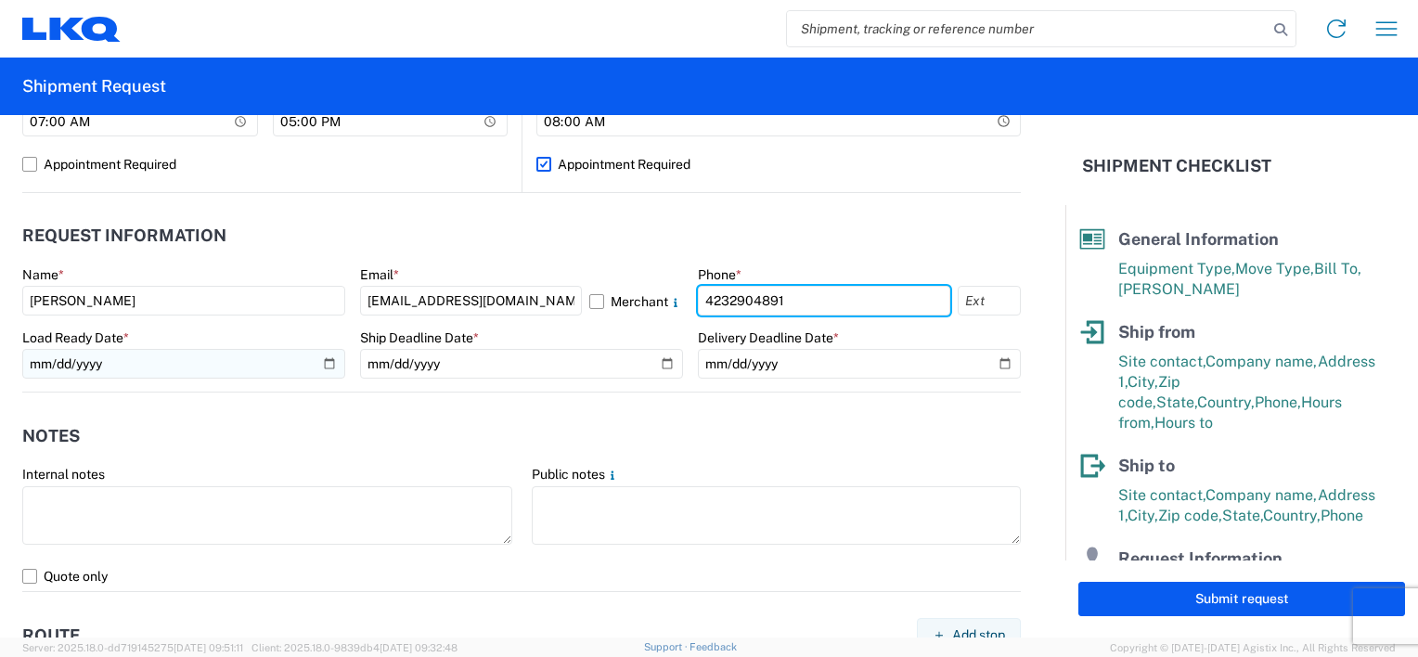
type input "4232904891"
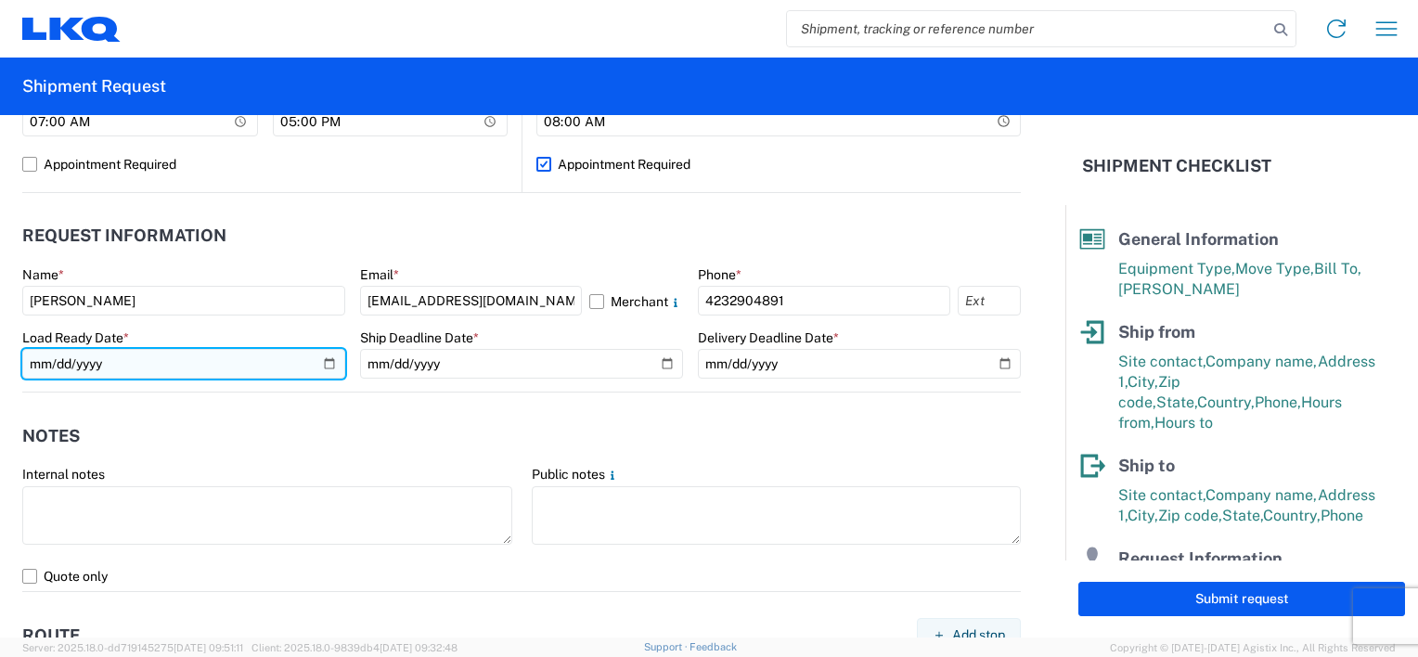
click at [214, 368] on input "date" at bounding box center [183, 364] width 323 height 30
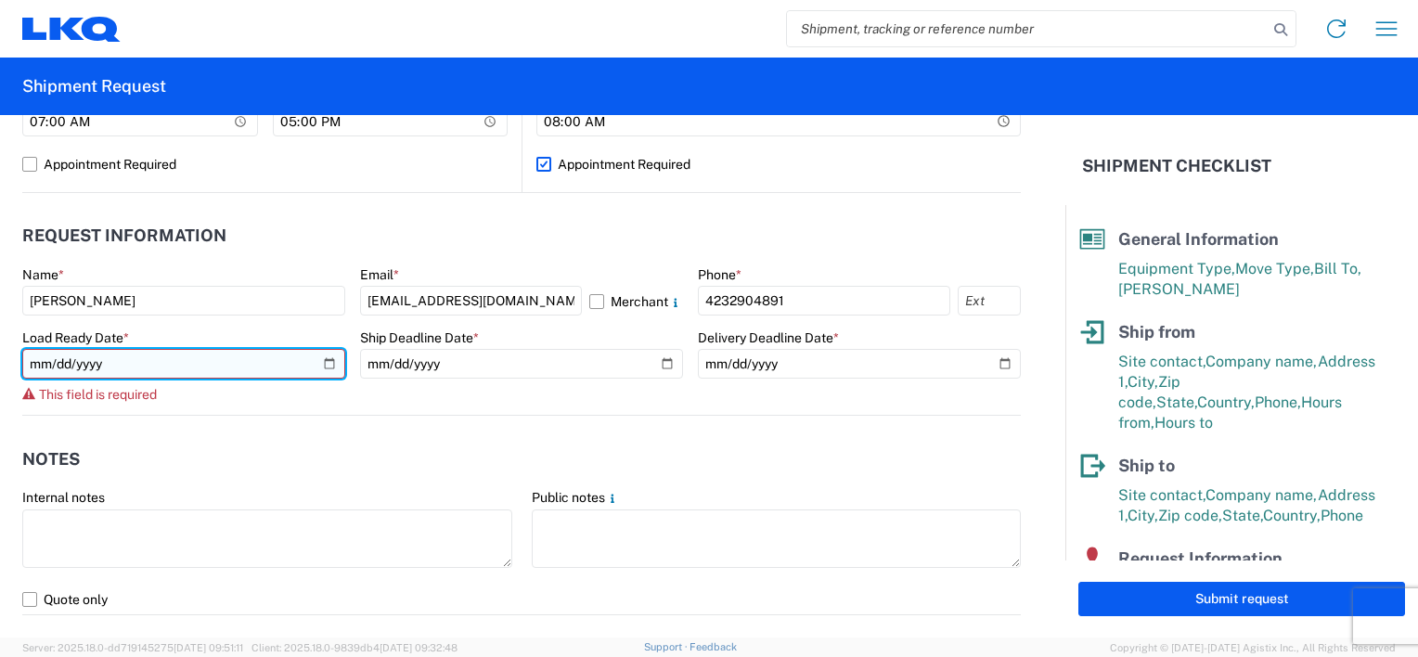
click at [210, 362] on input "date" at bounding box center [183, 364] width 323 height 30
type input "[DATE]"
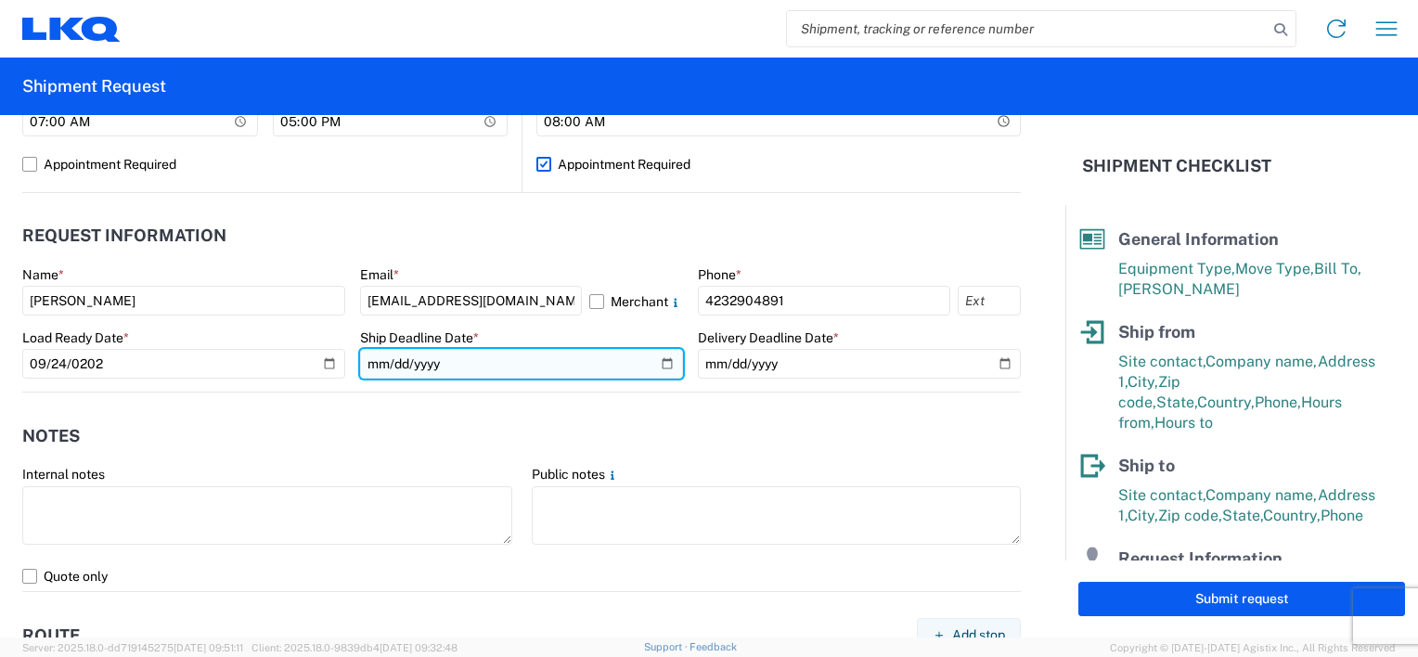
click at [403, 367] on input "date" at bounding box center [521, 364] width 323 height 30
click at [367, 354] on input "date" at bounding box center [521, 364] width 323 height 30
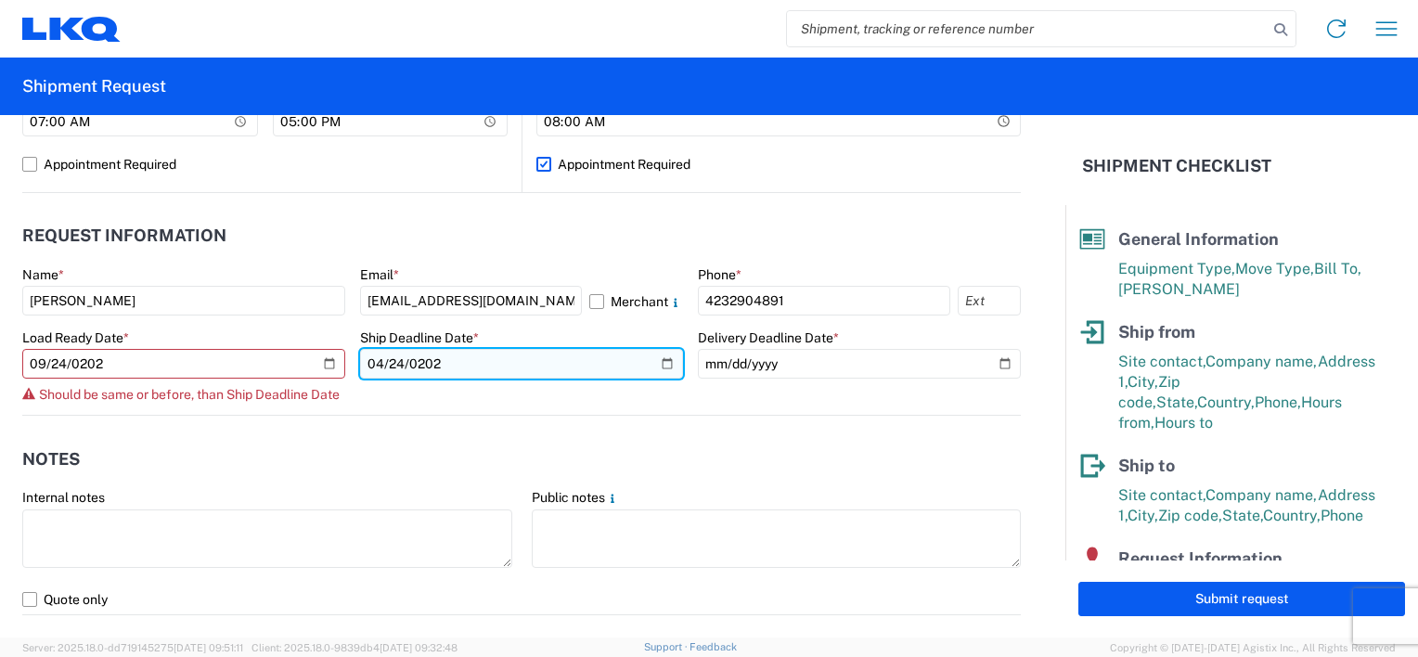
type input "[DATE]"
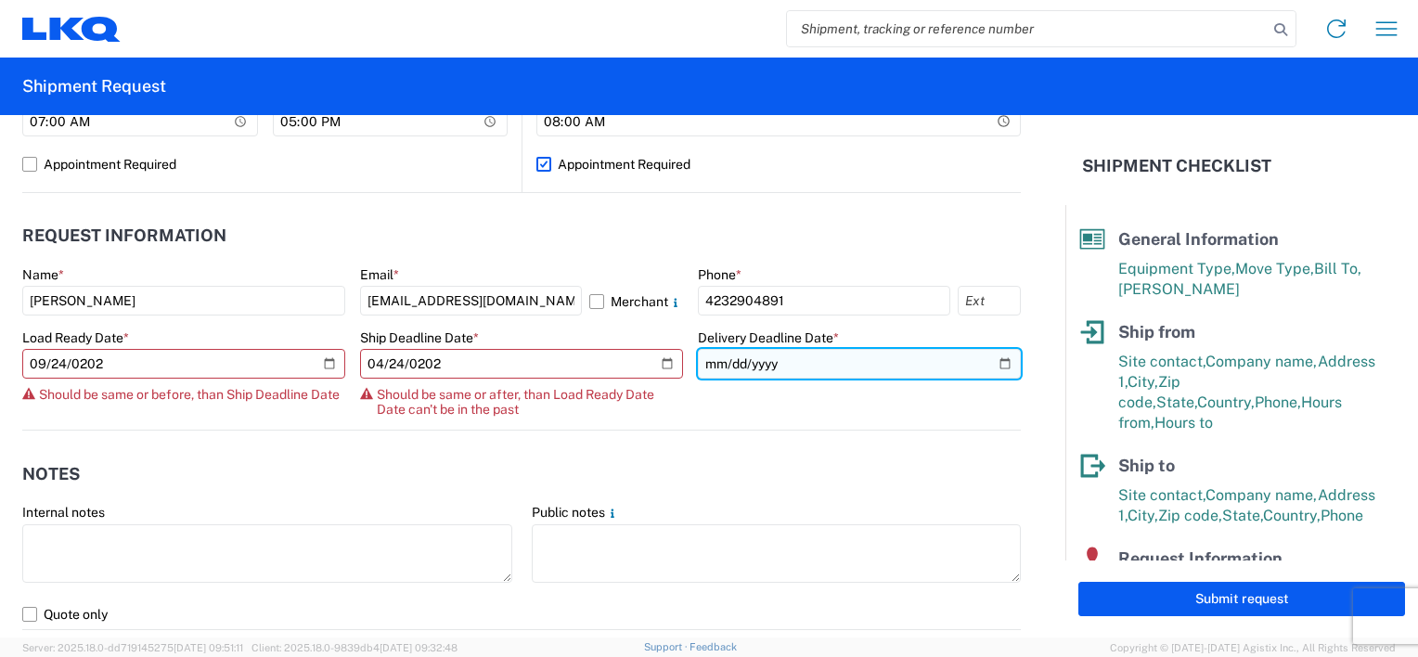
click at [883, 368] on input "date" at bounding box center [859, 364] width 323 height 30
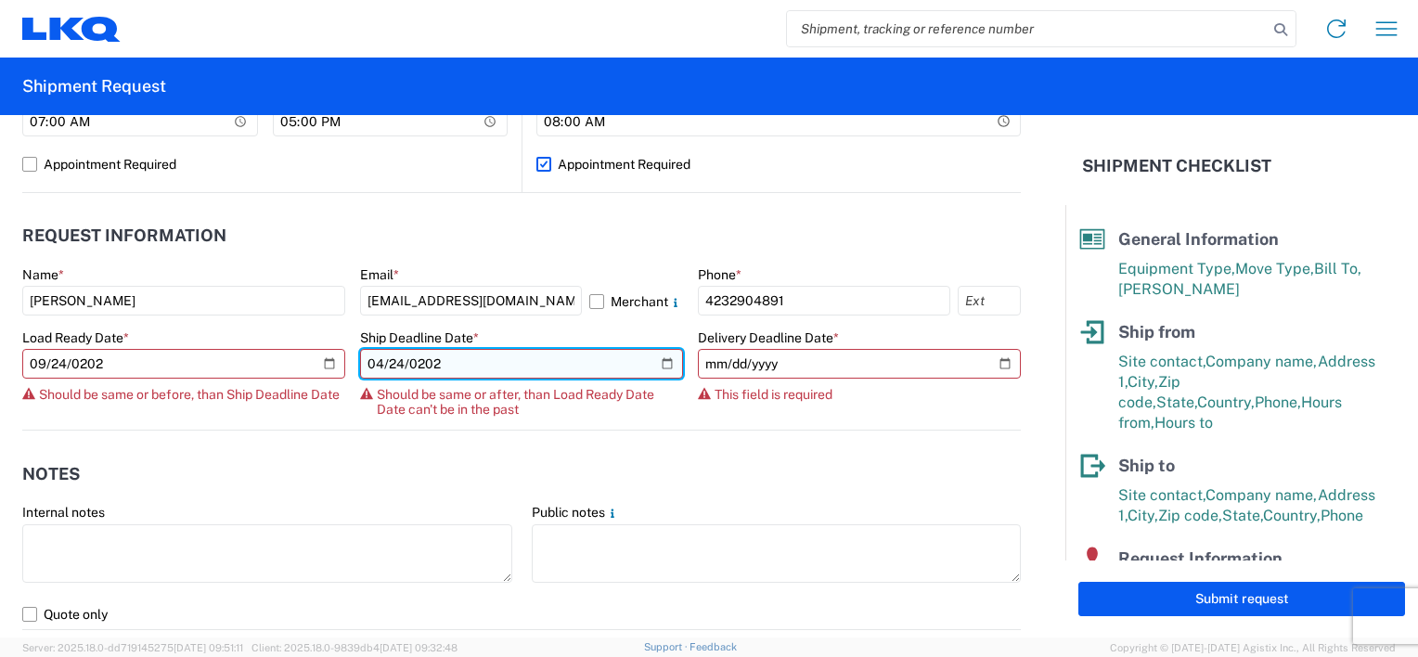
click at [380, 365] on input "[DATE]" at bounding box center [521, 364] width 323 height 30
type input "[DATE]"
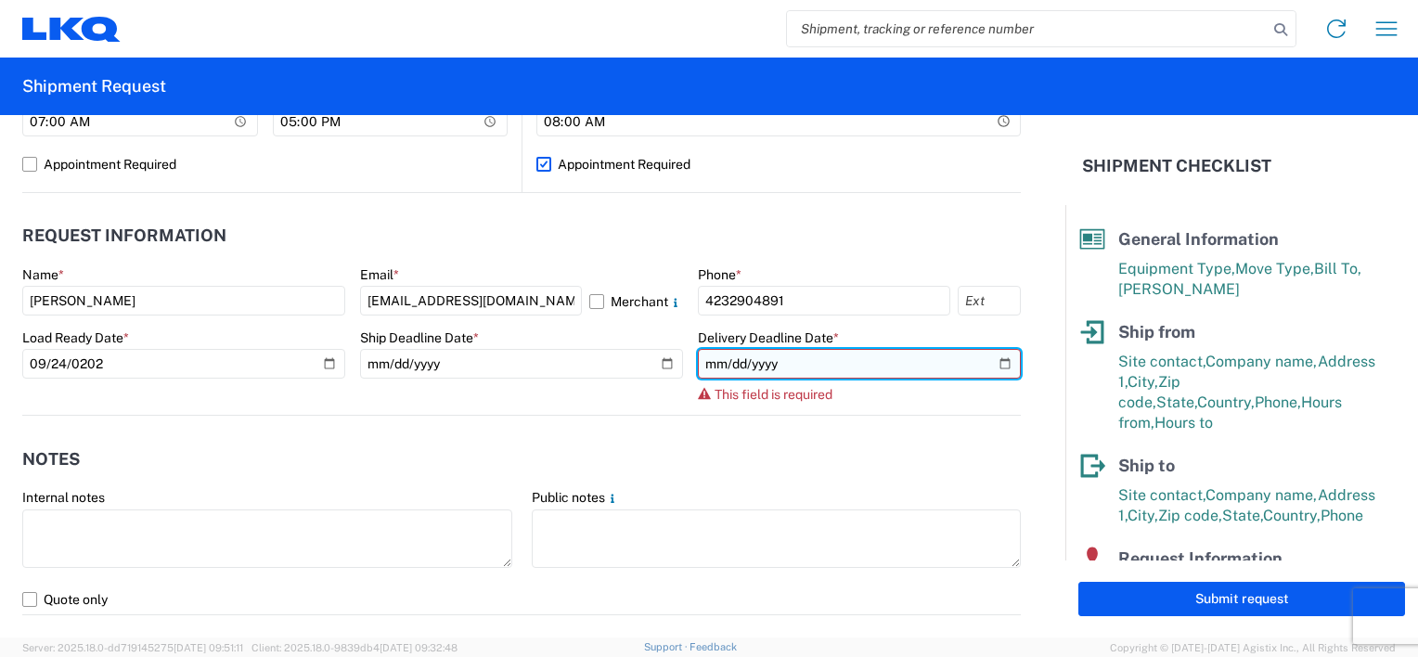
click at [995, 367] on input "date" at bounding box center [859, 364] width 323 height 30
type input "[DATE]"
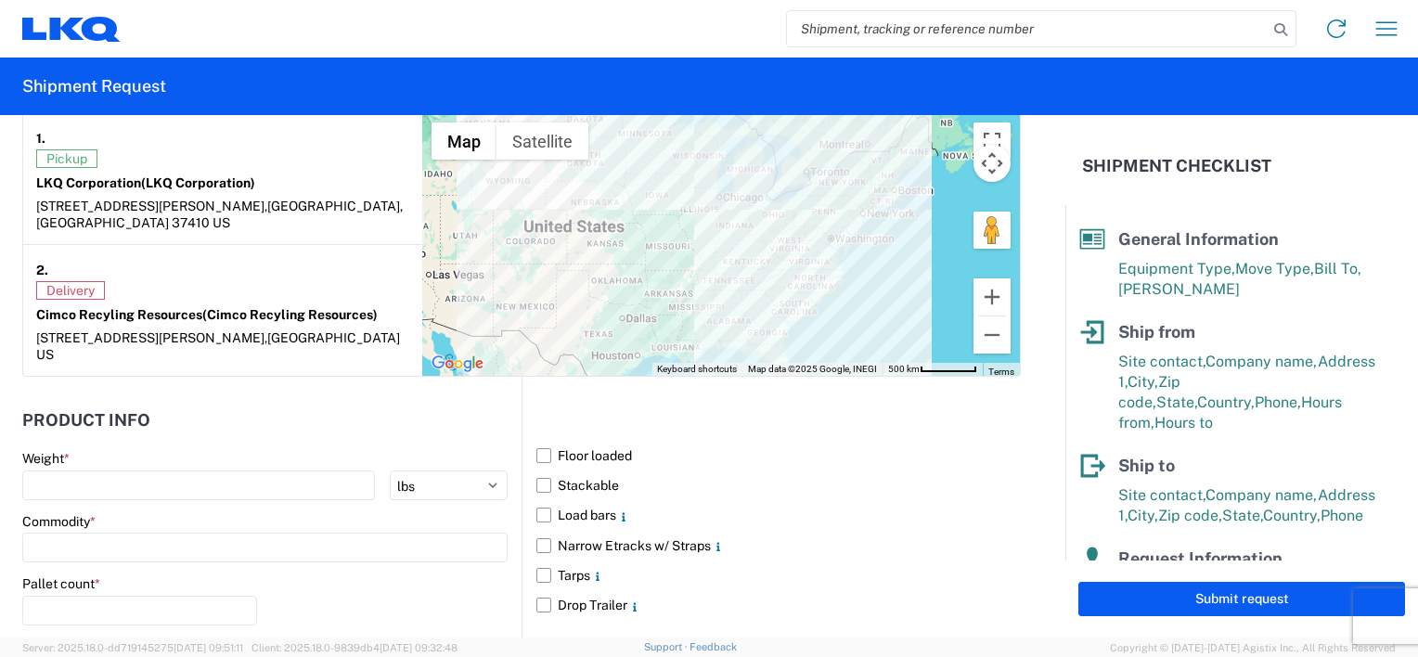
scroll to position [1577, 0]
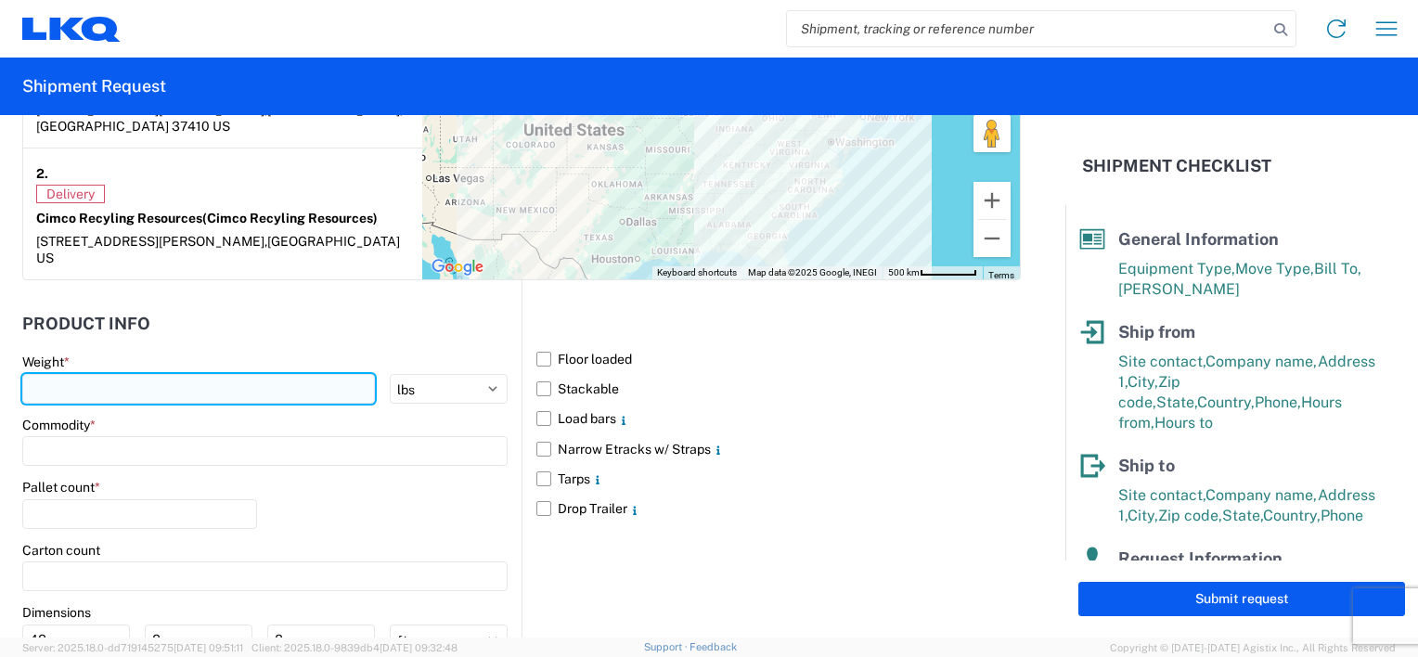
click at [152, 374] on input "number" at bounding box center [198, 389] width 353 height 30
type input "42000"
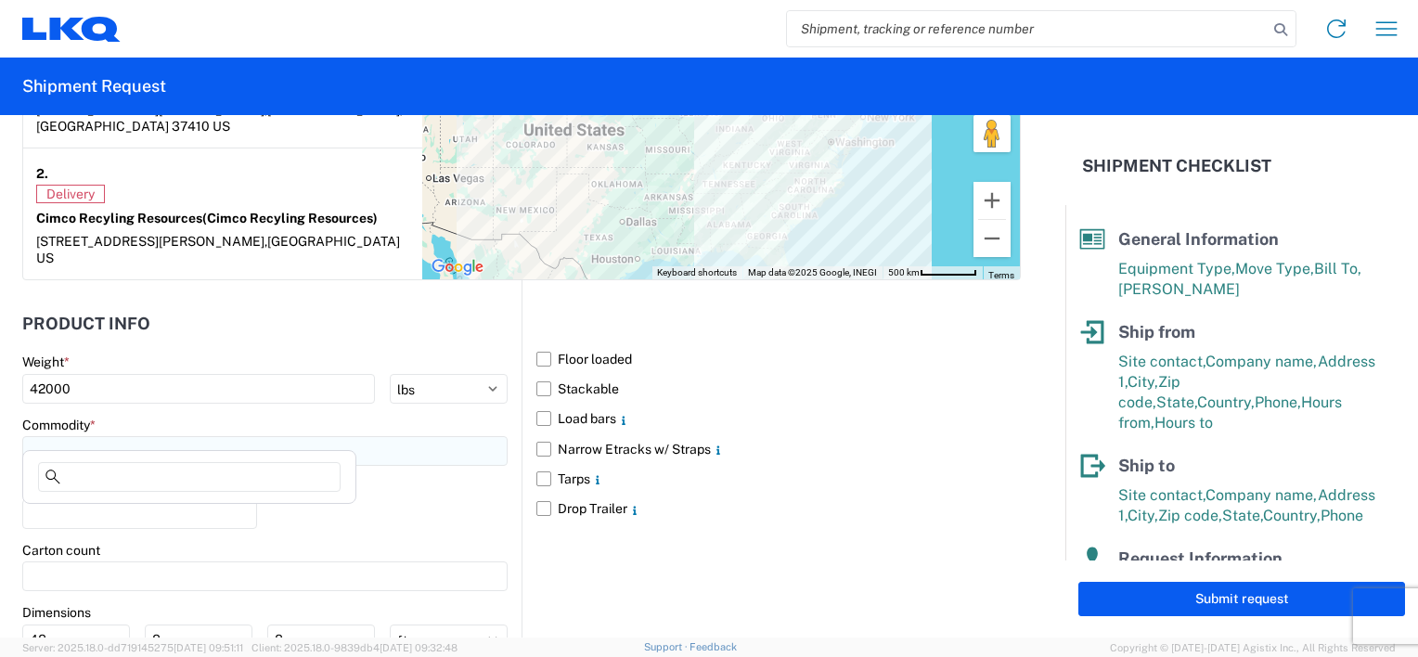
click at [96, 436] on input at bounding box center [264, 451] width 485 height 30
type input "c"
type input "mi"
click at [106, 516] on div "Miscellaneous (alt, comp, conv, etc)" at bounding box center [189, 514] width 325 height 30
type input "Miscellaneous (alt, comp, conv, etc)"
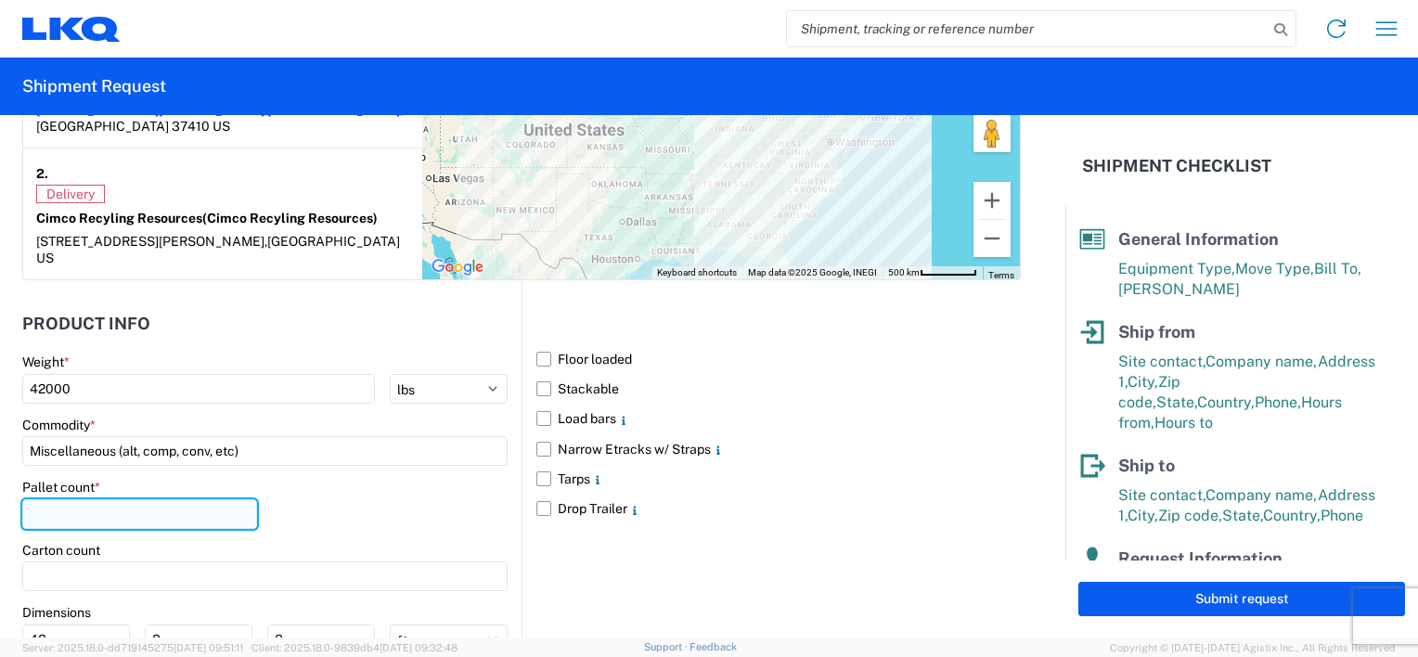
click at [90, 499] on input "number" at bounding box center [139, 514] width 235 height 30
type input "48"
click at [544, 374] on label "Stackable" at bounding box center [778, 389] width 484 height 30
click at [0, 0] on input "Stackable" at bounding box center [0, 0] width 0 height 0
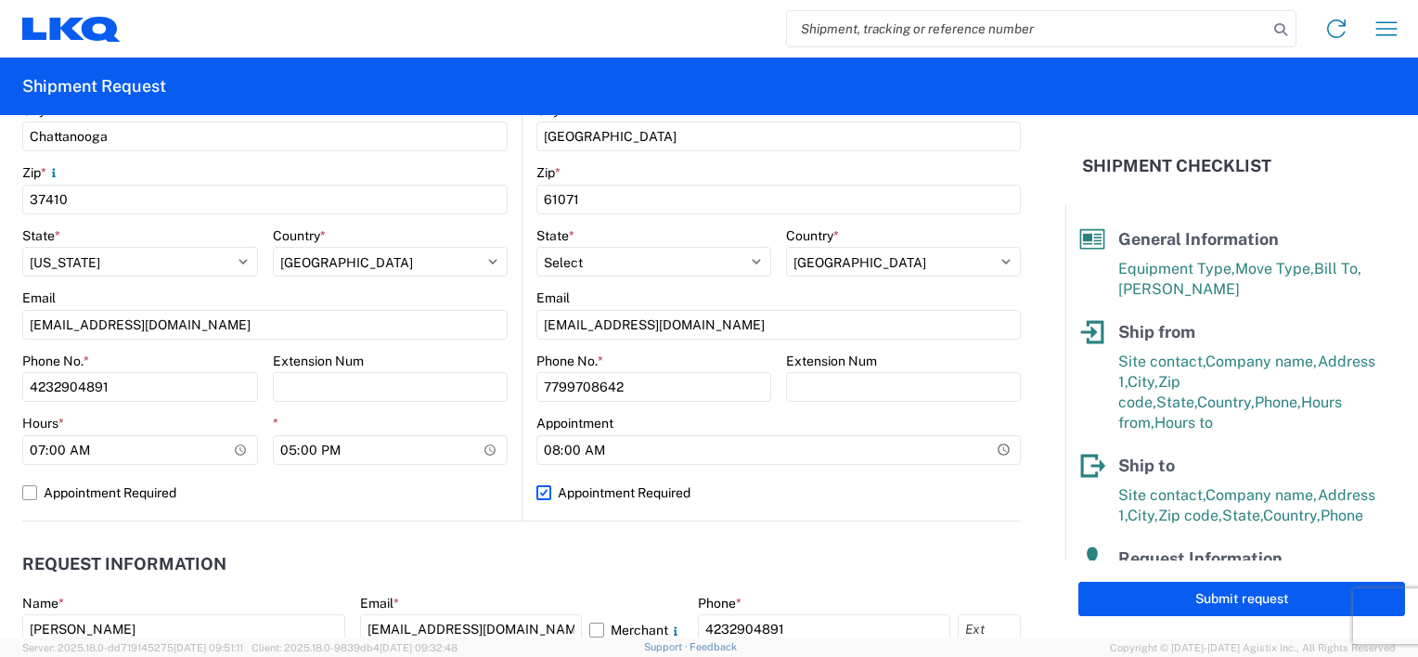
scroll to position [557, 0]
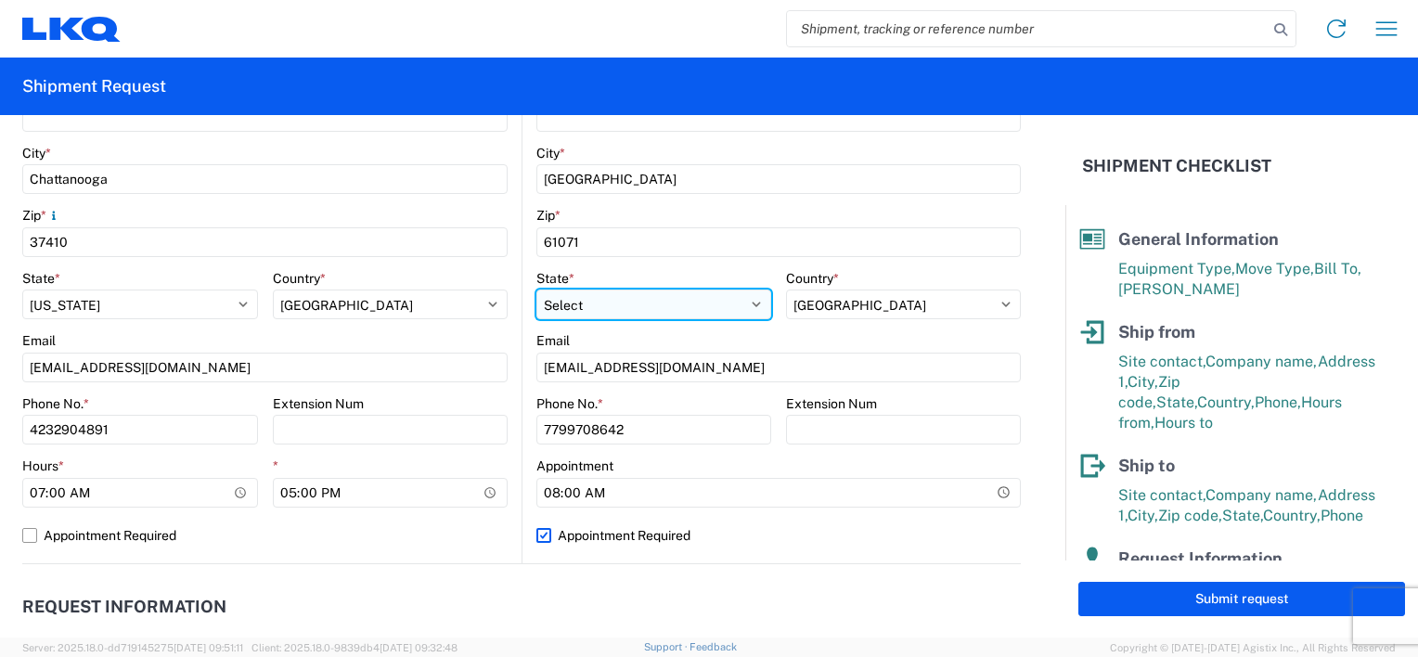
click at [638, 303] on select "Select [US_STATE] [US_STATE] [US_STATE] [US_STATE] Armed Forces Americas Armed …" at bounding box center [653, 304] width 235 height 30
select select "IL"
click at [536, 289] on select "Select [US_STATE] [US_STATE] [US_STATE] [US_STATE] Armed Forces Americas Armed …" at bounding box center [653, 304] width 235 height 30
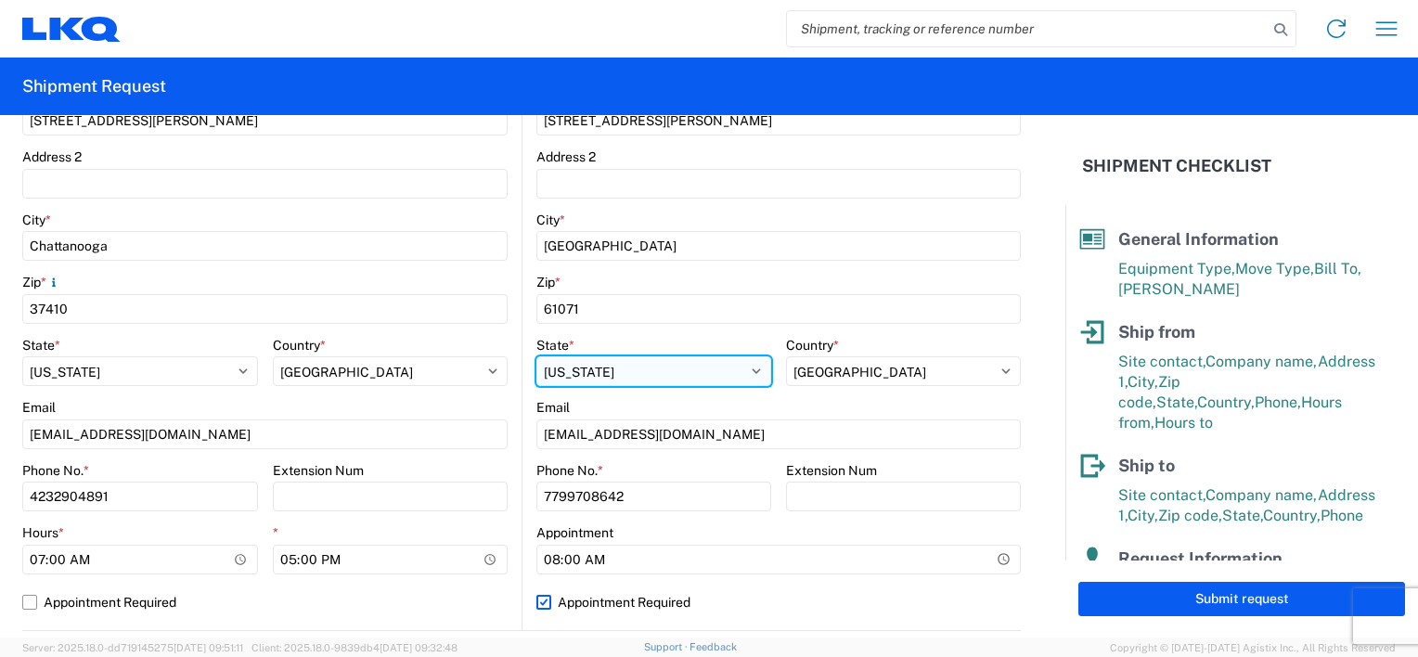
scroll to position [464, 0]
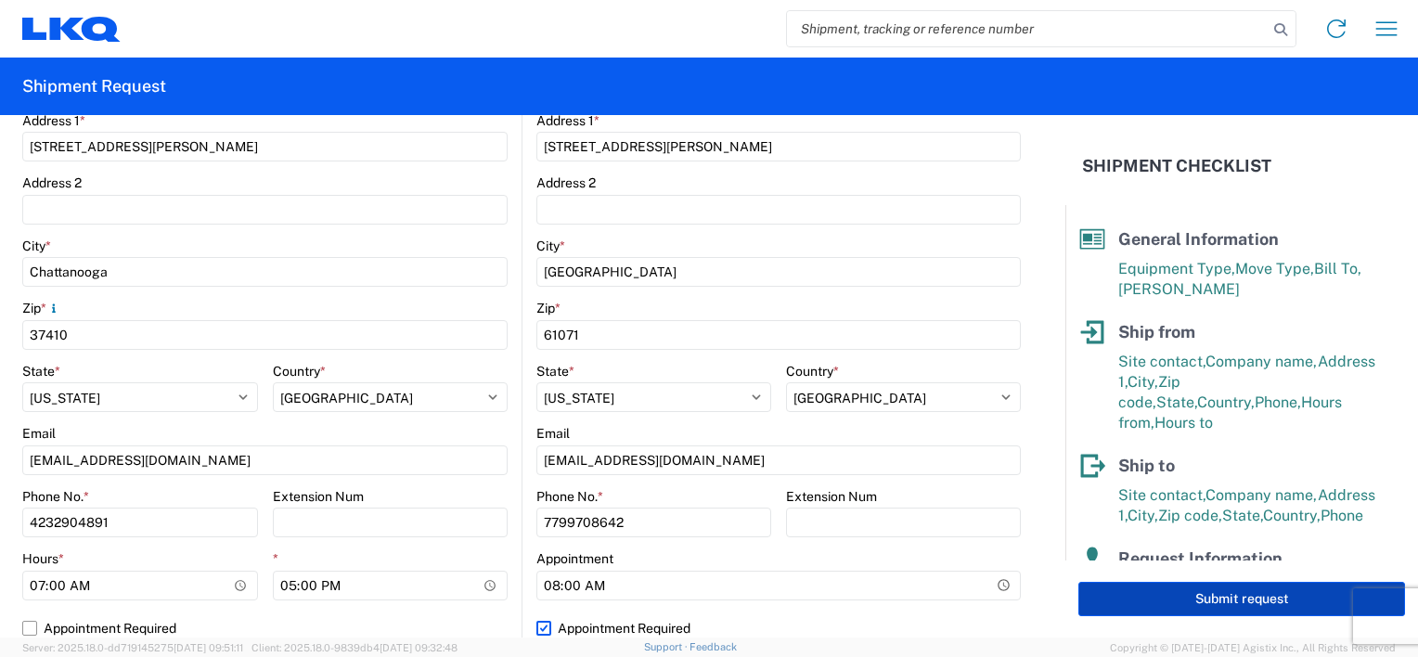
click at [1214, 592] on button "Submit request" at bounding box center [1241, 599] width 327 height 34
select select "US"
